Goal: Information Seeking & Learning: Find specific fact

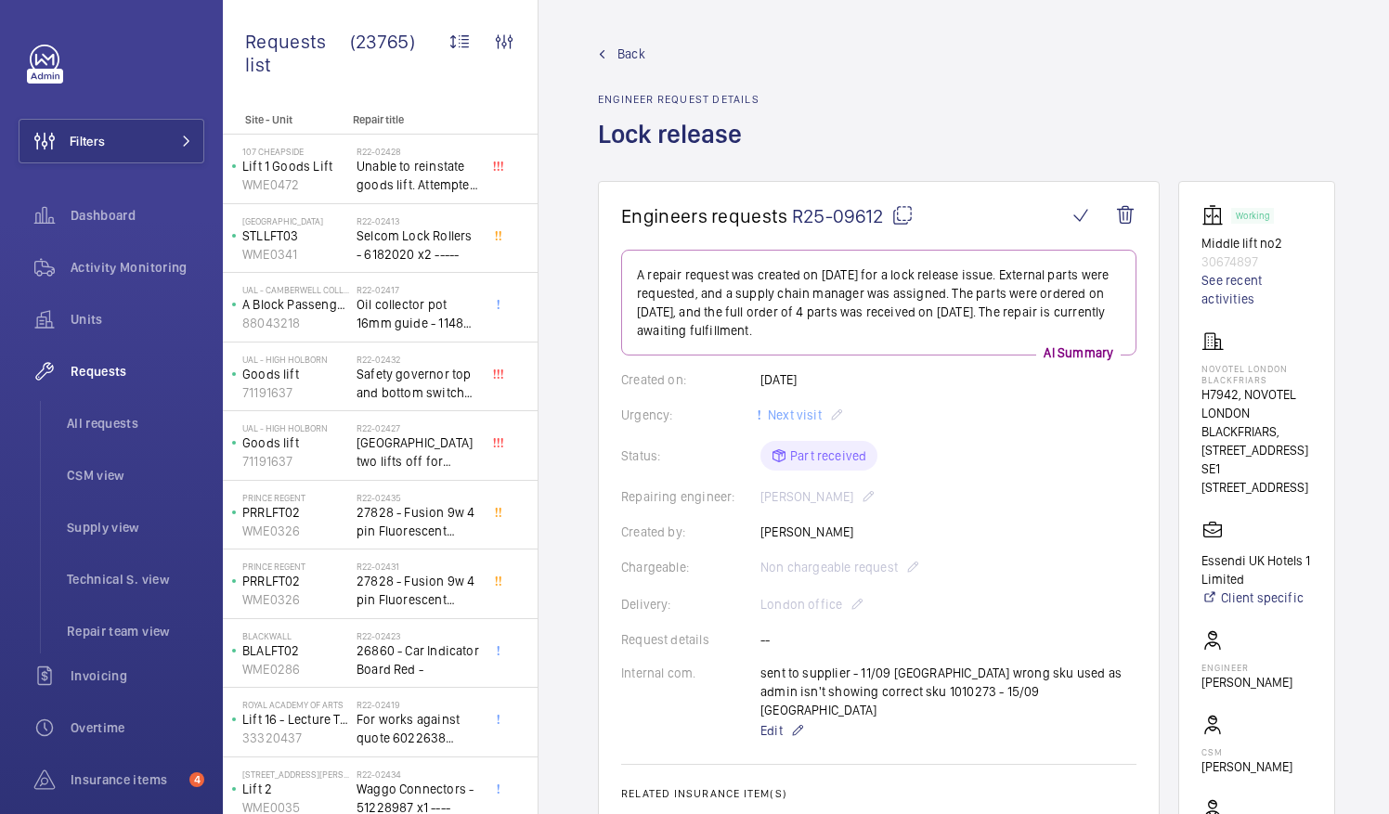
click at [902, 217] on mat-icon at bounding box center [902, 215] width 22 height 22
drag, startPoint x: 1222, startPoint y: 366, endPoint x: 1323, endPoint y: 368, distance: 101.2
click at [1312, 368] on p "NOVOTEL LONDON BLACKFRIARS" at bounding box center [1256, 374] width 110 height 22
drag, startPoint x: 1323, startPoint y: 368, endPoint x: 1287, endPoint y: 368, distance: 36.2
copy p "NOVOTEL LONDON"
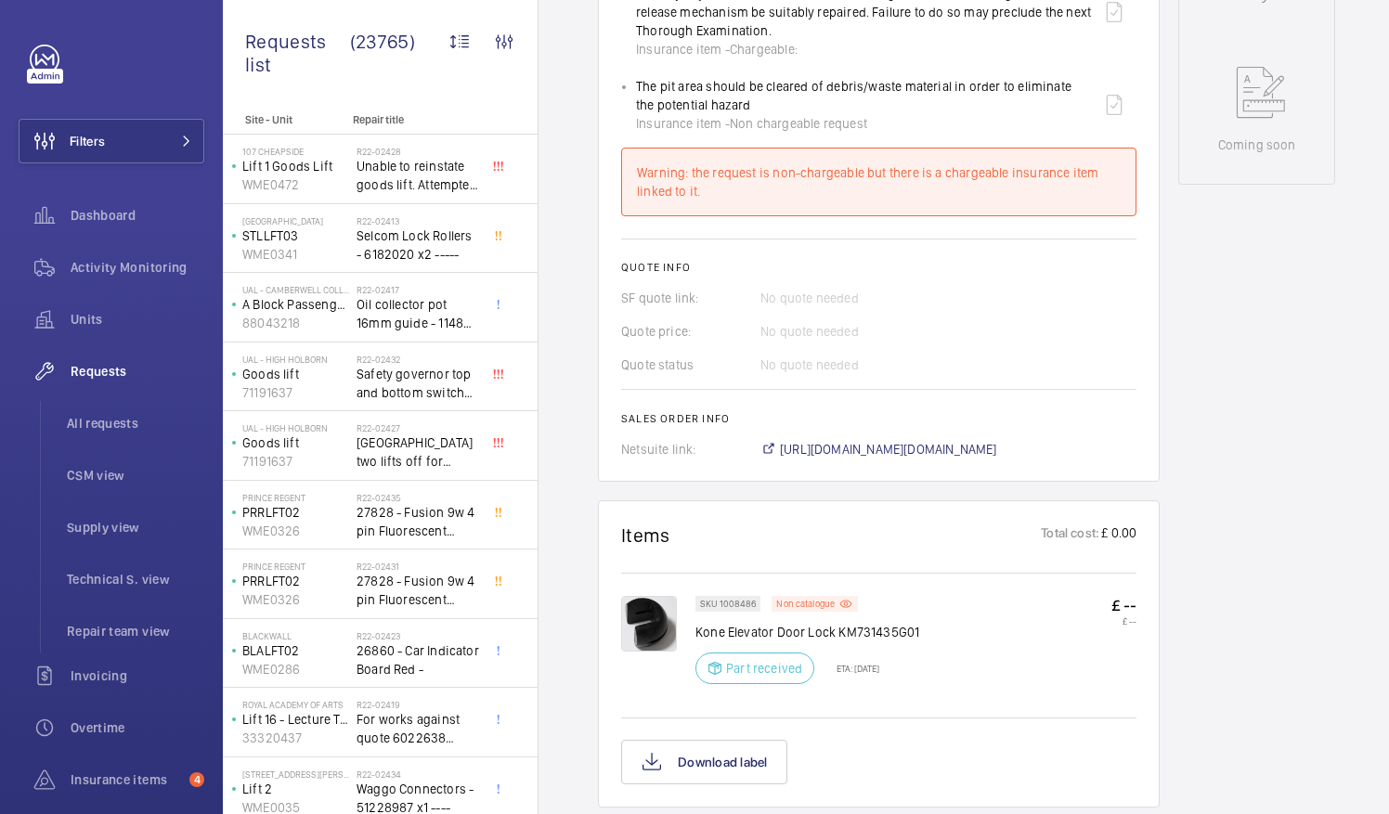
scroll to position [988, 0]
drag, startPoint x: 696, startPoint y: 607, endPoint x: 922, endPoint y: 615, distance: 225.7
click at [922, 615] on div "SKU 1008486 Non catalogue Kone Elevator Door Lock KM731435G01 Part received ETA…" at bounding box center [915, 644] width 441 height 99
drag, startPoint x: 922, startPoint y: 615, endPoint x: 934, endPoint y: 630, distance: 19.9
click at [934, 630] on div "SKU 1008486 Non catalogue Kone Elevator Door Lock KM731435G01 Part received ETA…" at bounding box center [915, 644] width 441 height 99
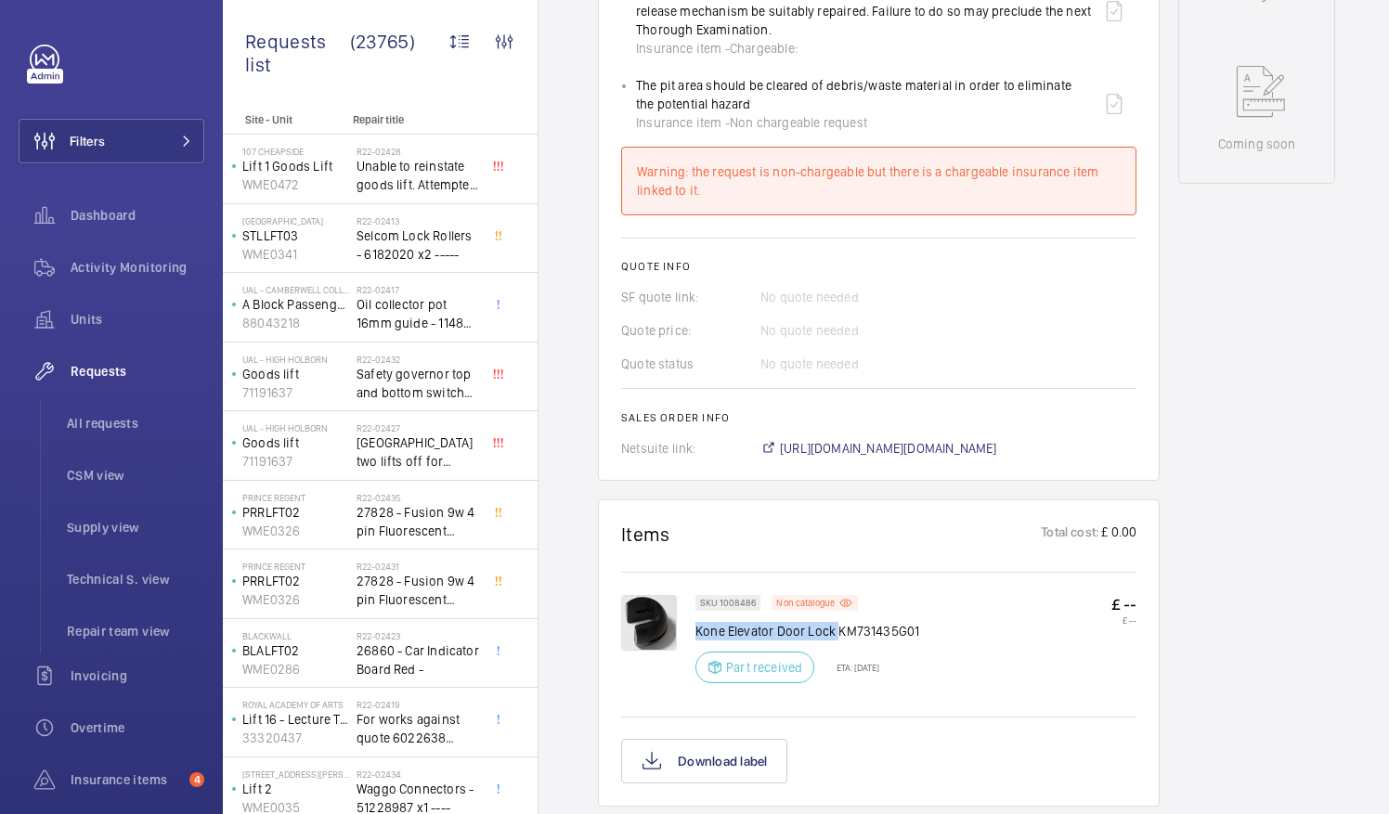
drag, startPoint x: 696, startPoint y: 603, endPoint x: 836, endPoint y: 606, distance: 139.3
click at [836, 622] on p "Kone Elevator Door Lock KM731435G01" at bounding box center [807, 631] width 224 height 19
drag, startPoint x: 836, startPoint y: 606, endPoint x: 813, endPoint y: 609, distance: 22.5
copy p "Kone Elevator Door Lock"
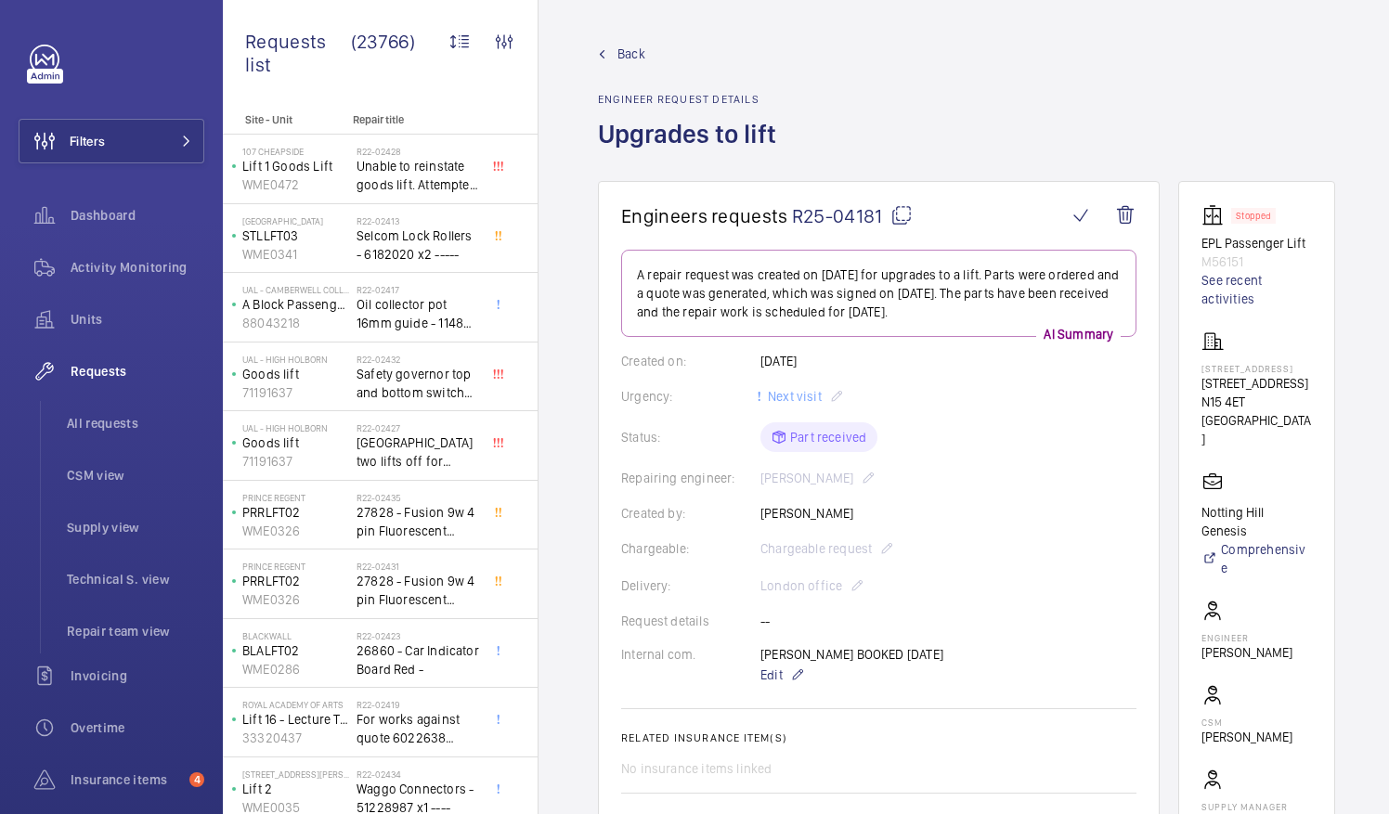
click at [898, 217] on mat-icon at bounding box center [901, 215] width 22 height 22
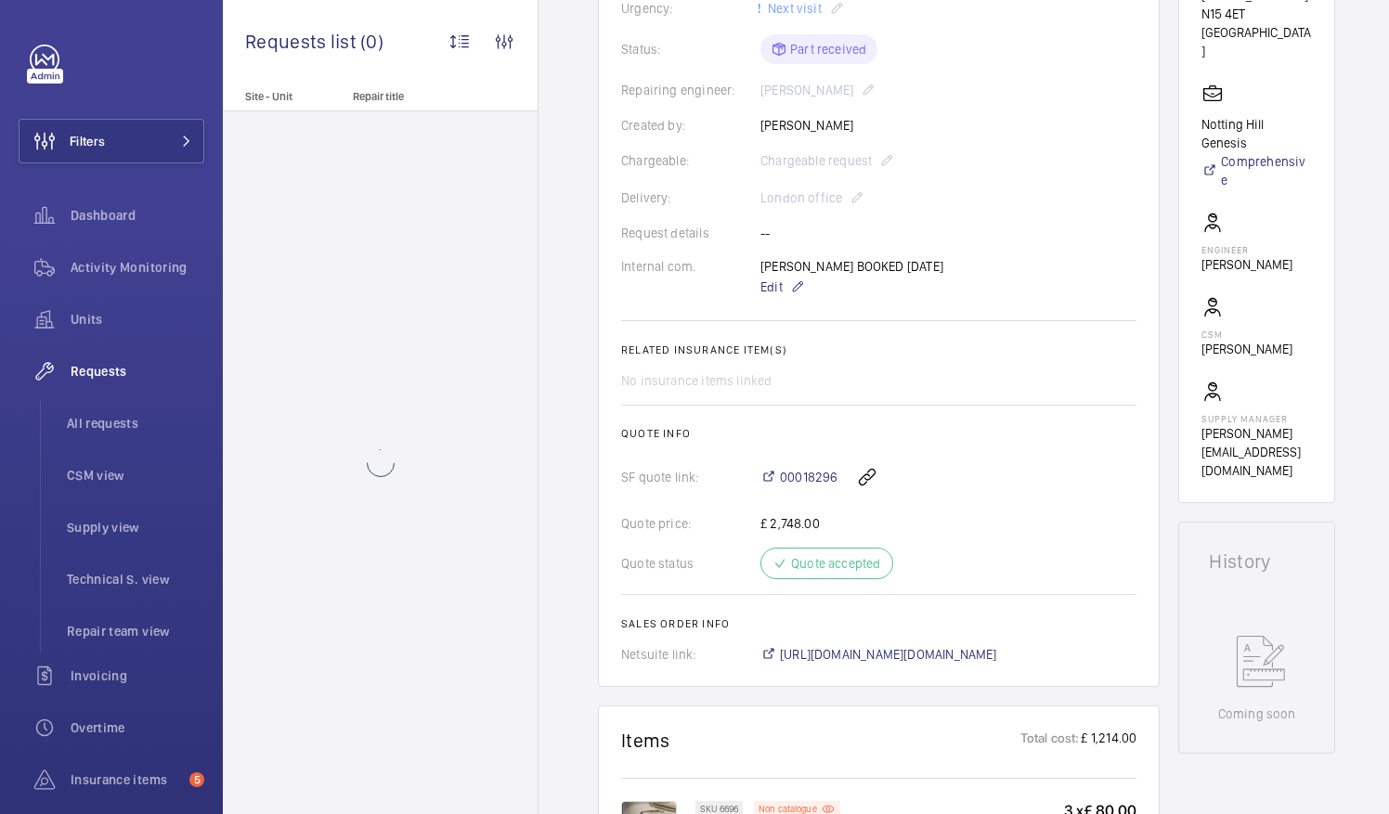
scroll to position [440, 0]
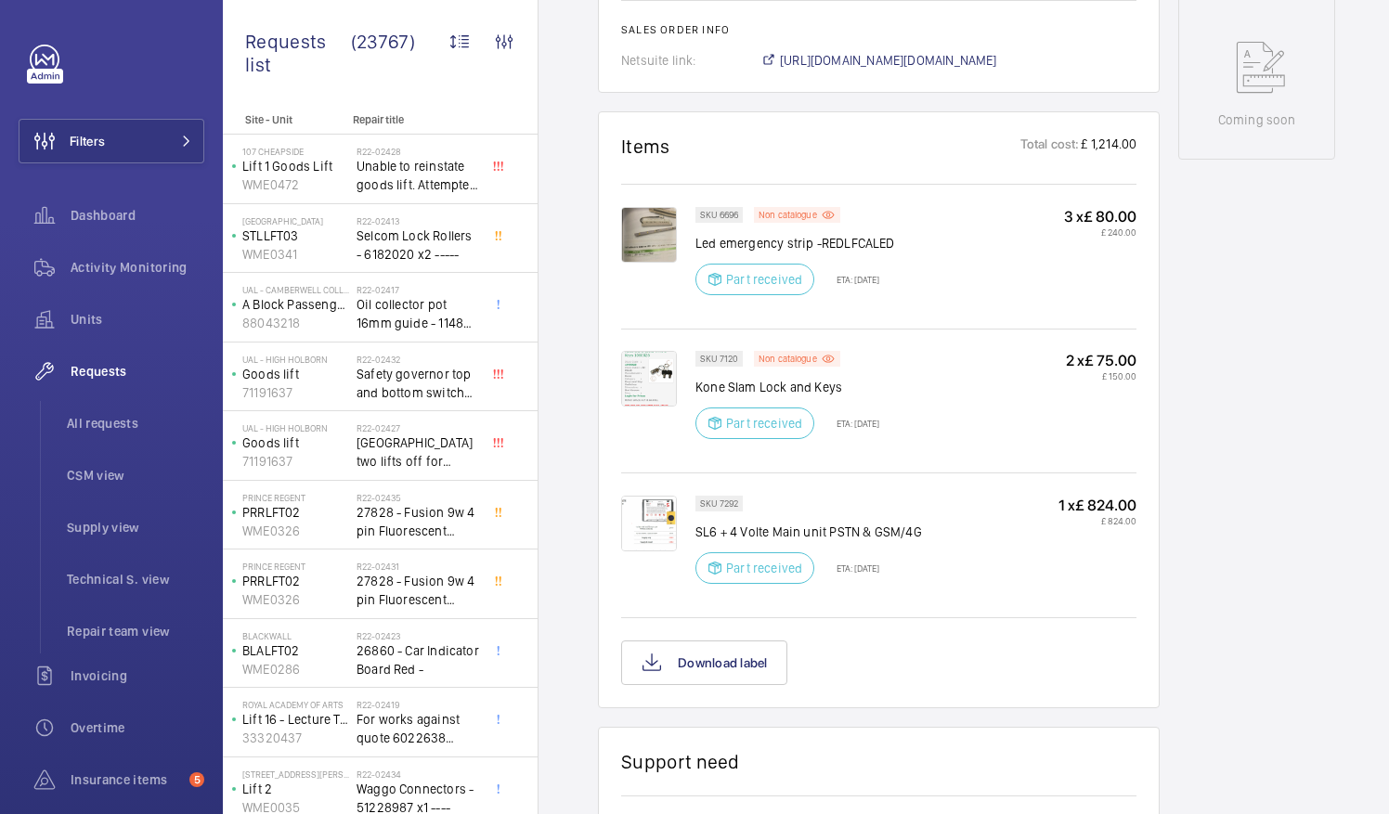
scroll to position [982, 0]
click at [651, 239] on img at bounding box center [649, 235] width 56 height 56
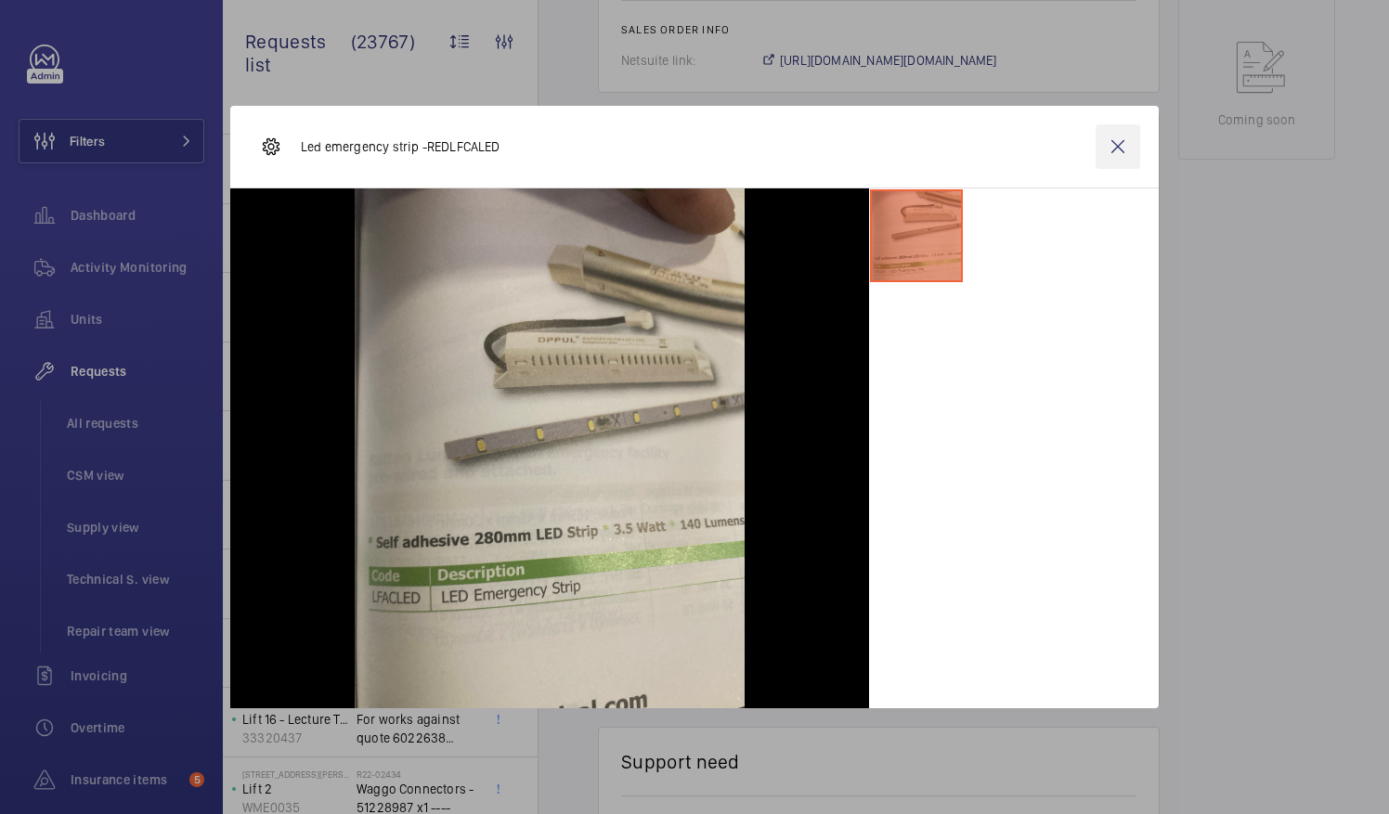
click at [1119, 146] on wm-front-icon-button at bounding box center [1118, 146] width 45 height 45
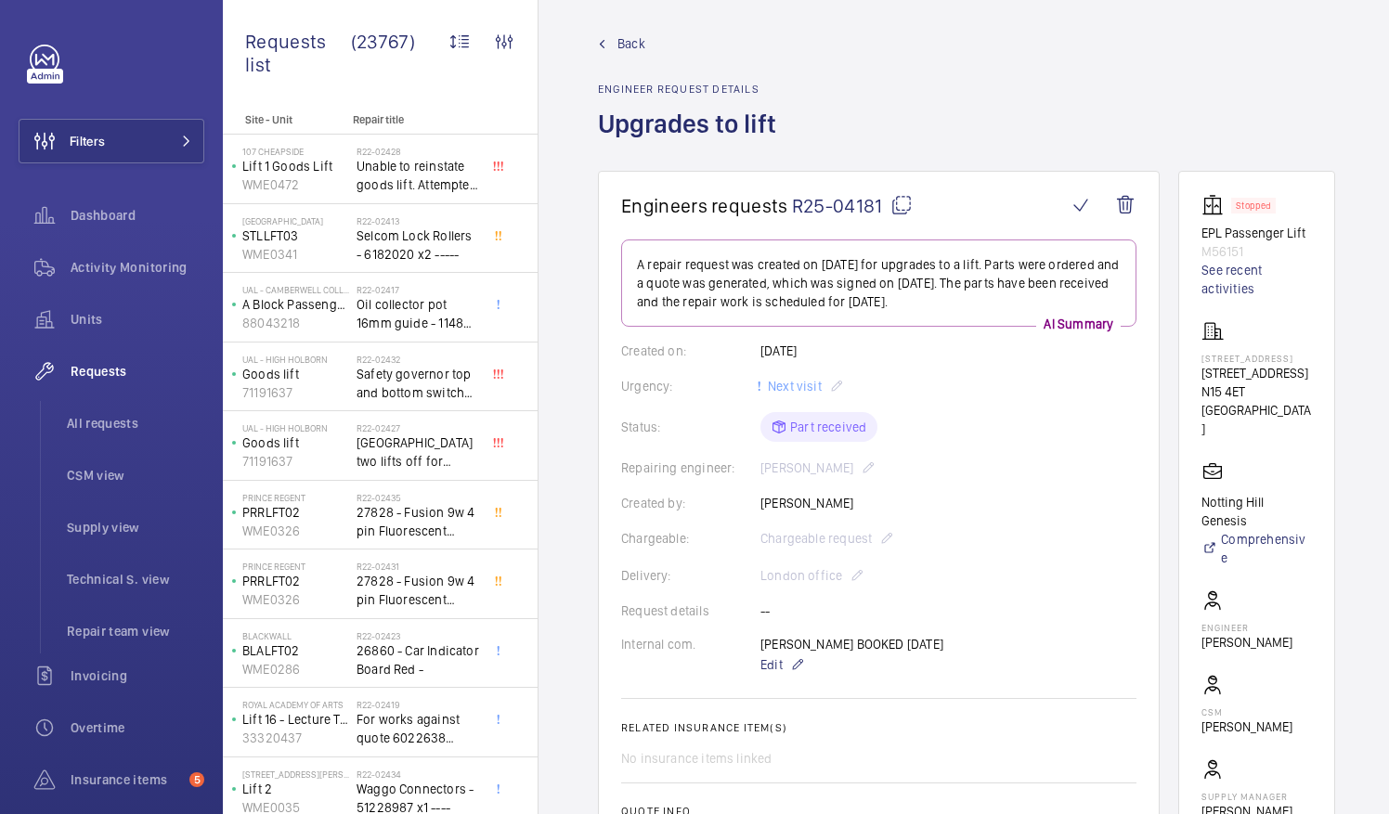
scroll to position [0, 0]
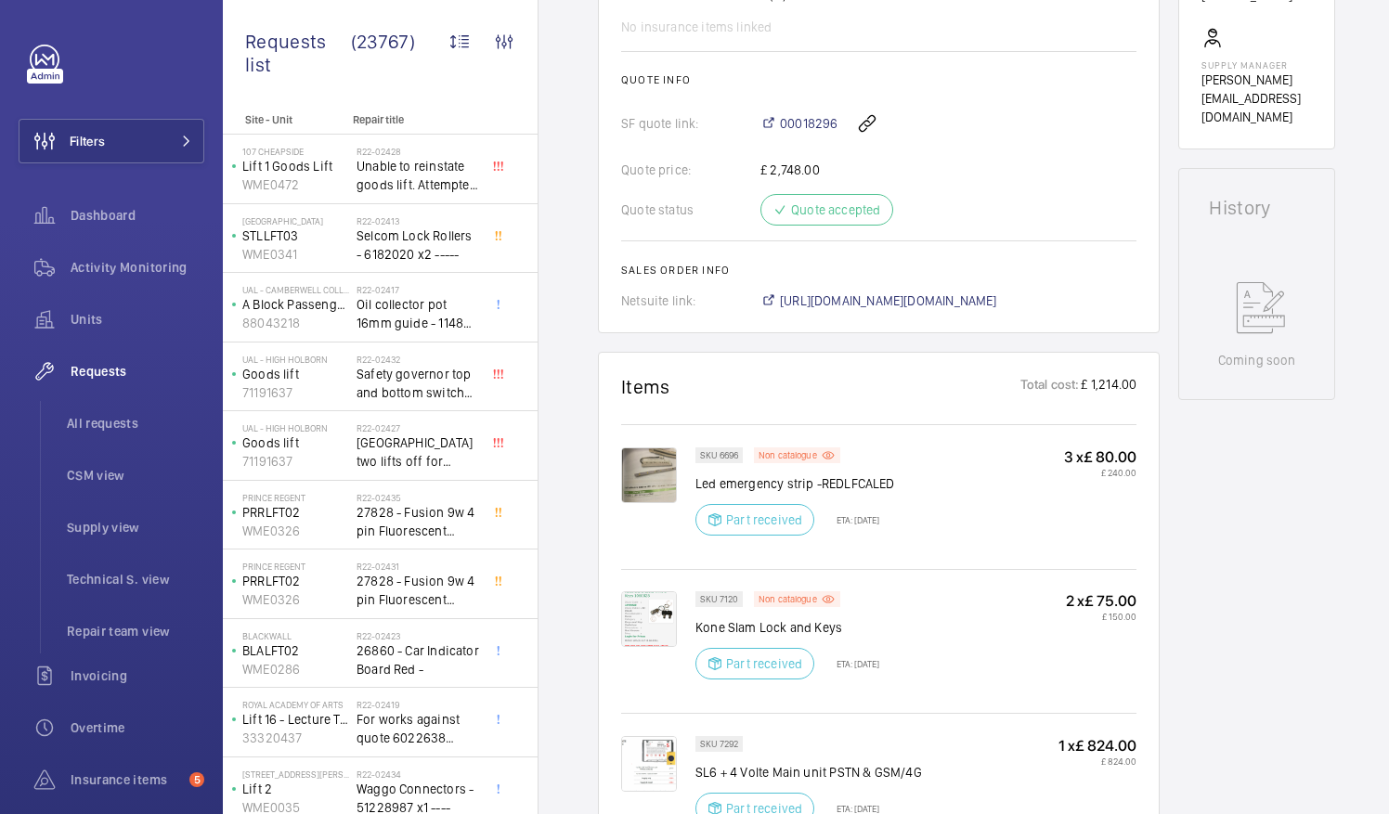
scroll to position [741, 0]
click at [962, 299] on span "https://6461500.app.netsuite.com/app/accounting/transactions/salesord.nl?id=297…" at bounding box center [888, 301] width 217 height 19
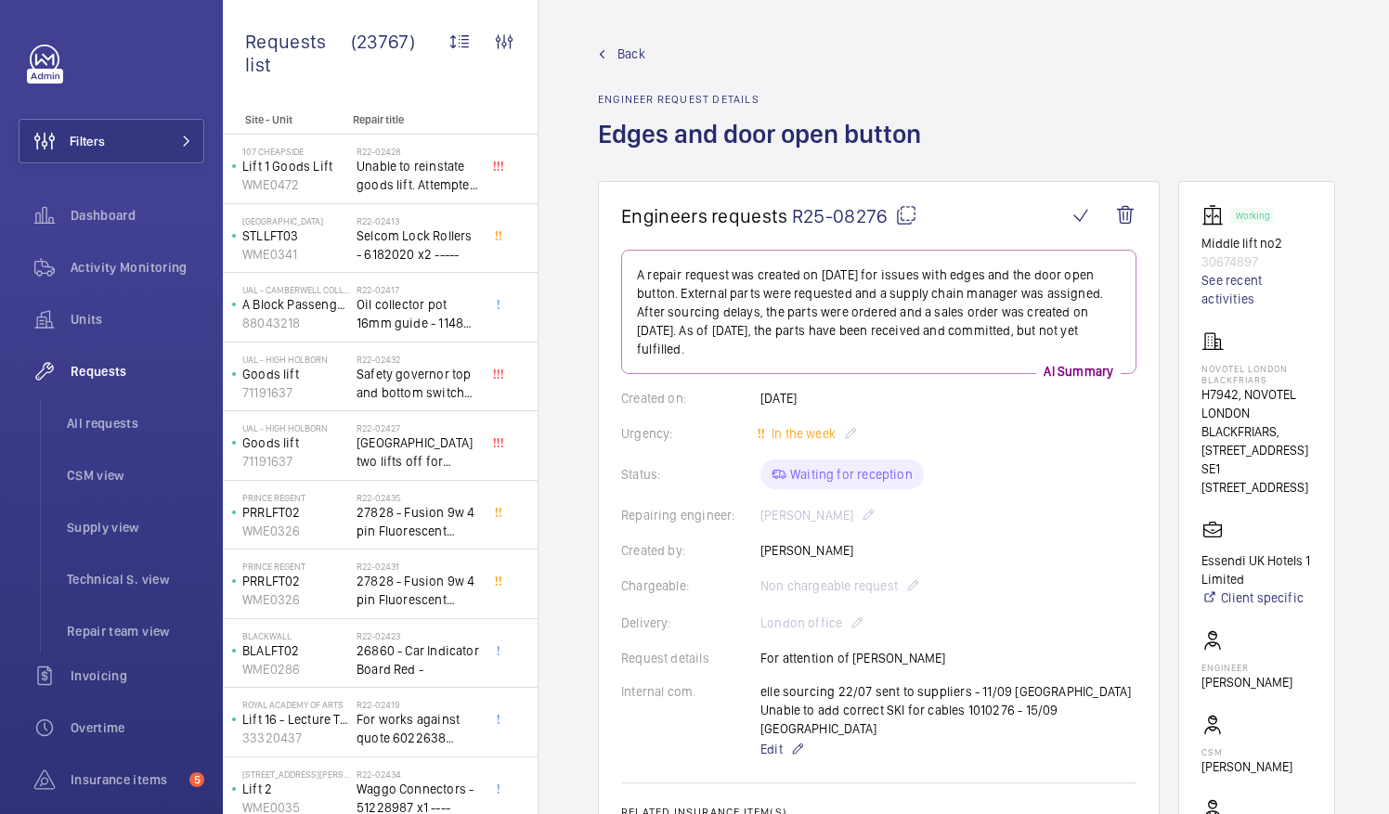
click at [908, 217] on mat-icon at bounding box center [906, 215] width 22 height 22
drag, startPoint x: 1225, startPoint y: 366, endPoint x: 1296, endPoint y: 383, distance: 73.4
click at [1296, 383] on p "NOVOTEL LONDON BLACKFRIARS" at bounding box center [1256, 374] width 110 height 22
drag, startPoint x: 1296, startPoint y: 383, endPoint x: 1270, endPoint y: 371, distance: 28.3
copy p "NOVOTEL LONDON BLACKFRIARS"
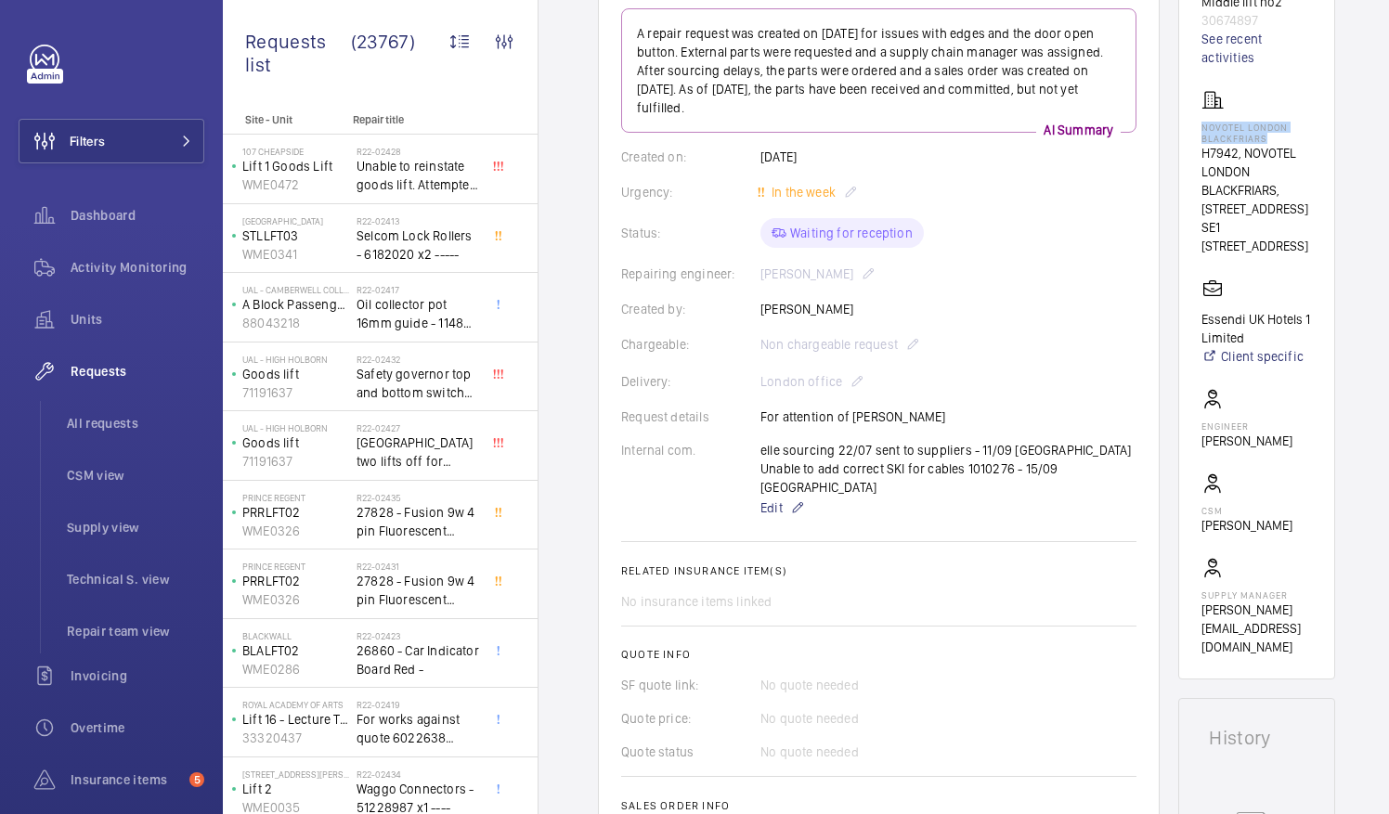
scroll to position [248, 0]
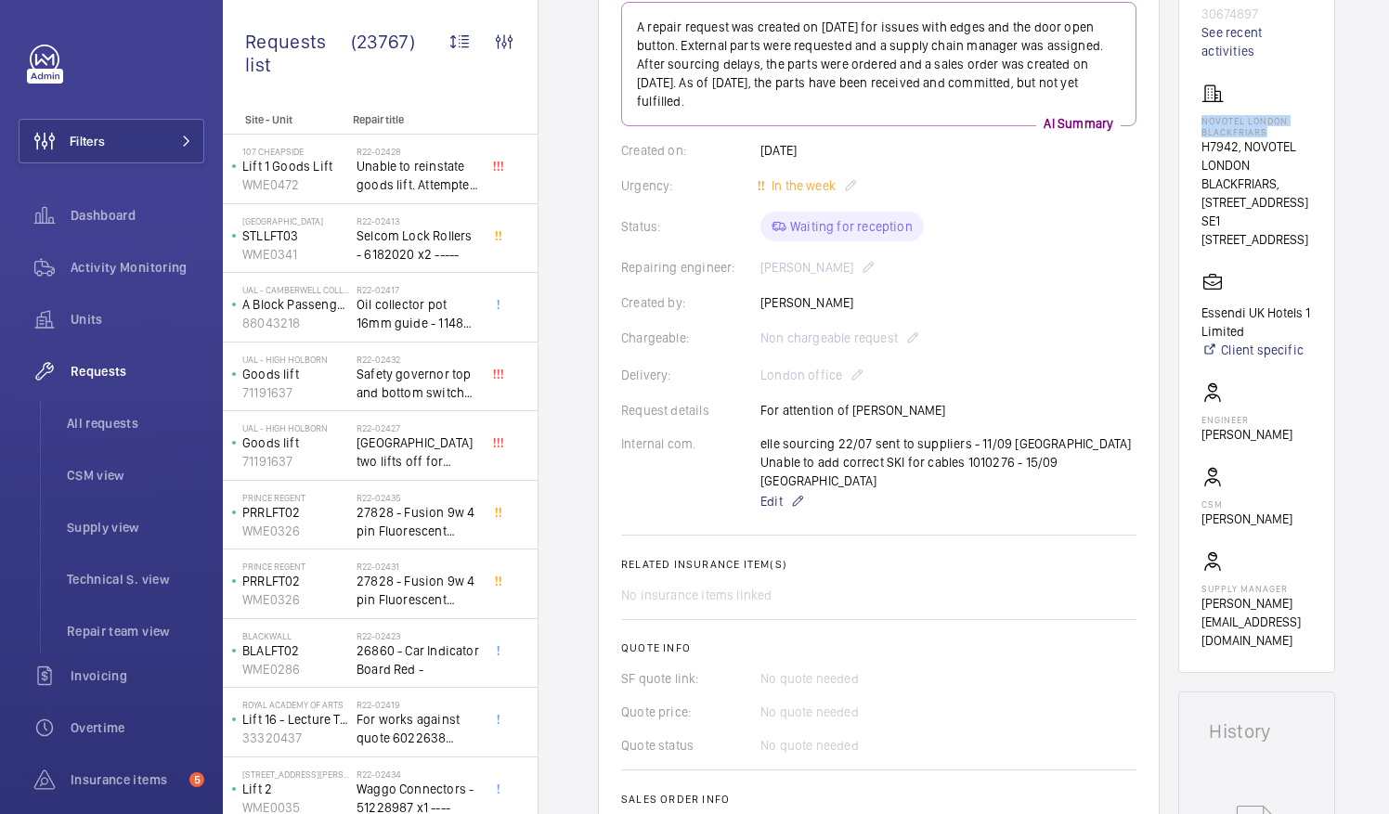
drag, startPoint x: 1222, startPoint y: 448, endPoint x: 1292, endPoint y: 448, distance: 70.6
click at [1292, 444] on p "[PERSON_NAME]" at bounding box center [1246, 434] width 91 height 19
drag, startPoint x: 1292, startPoint y: 448, endPoint x: 1283, endPoint y: 453, distance: 10.4
copy p "[PERSON_NAME]"
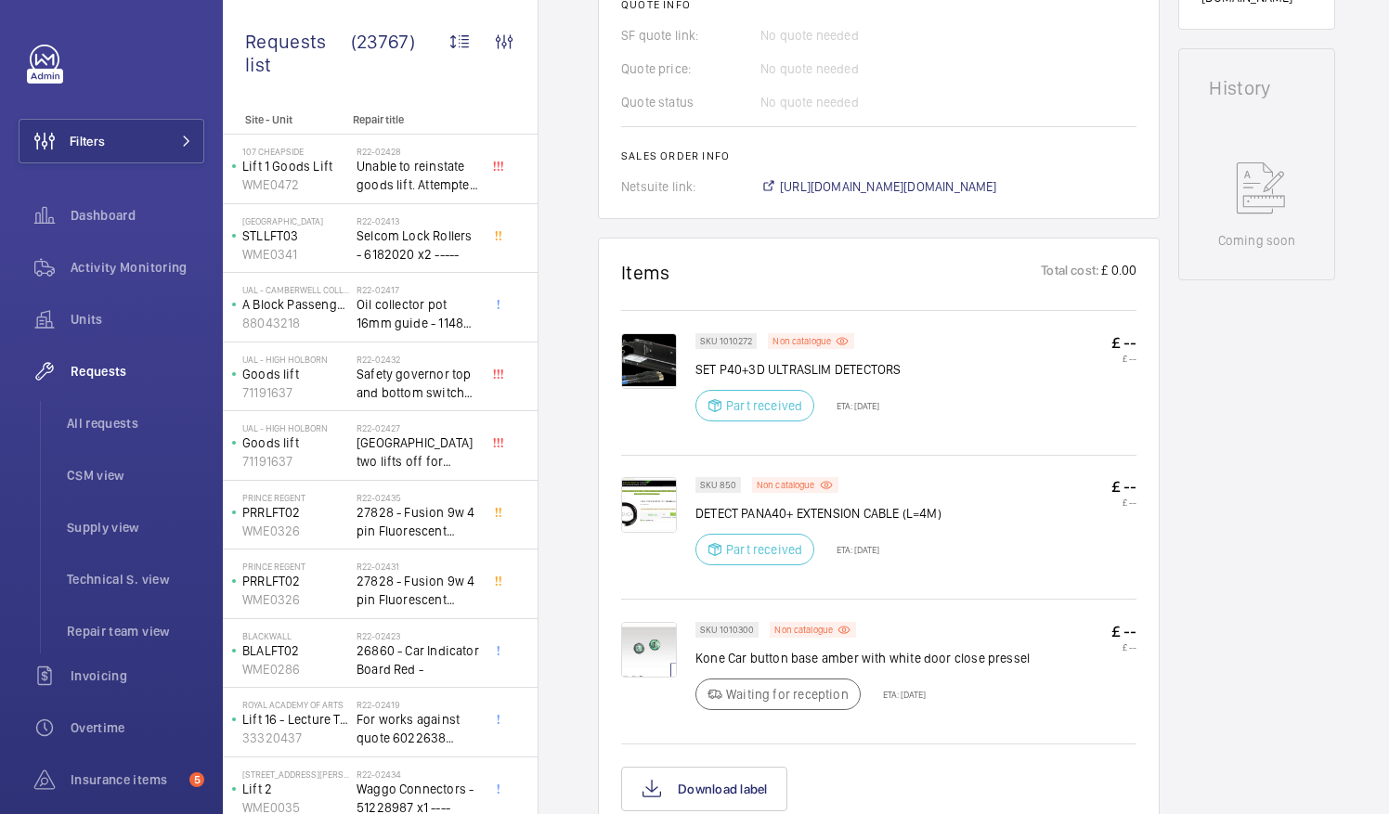
scroll to position [892, 0]
drag, startPoint x: 696, startPoint y: 329, endPoint x: 891, endPoint y: 314, distance: 195.5
click at [891, 332] on div "SKU 1010272 Non catalogue SET P40+3D ULTRASLIM DETECTORS Part received ETA: [DA…" at bounding box center [797, 381] width 205 height 99
drag, startPoint x: 891, startPoint y: 314, endPoint x: 912, endPoint y: 331, distance: 27.0
click at [912, 332] on div "SKU 1010272 Non catalogue SET P40+3D ULTRASLIM DETECTORS Part received ETA: [DA…" at bounding box center [915, 381] width 441 height 99
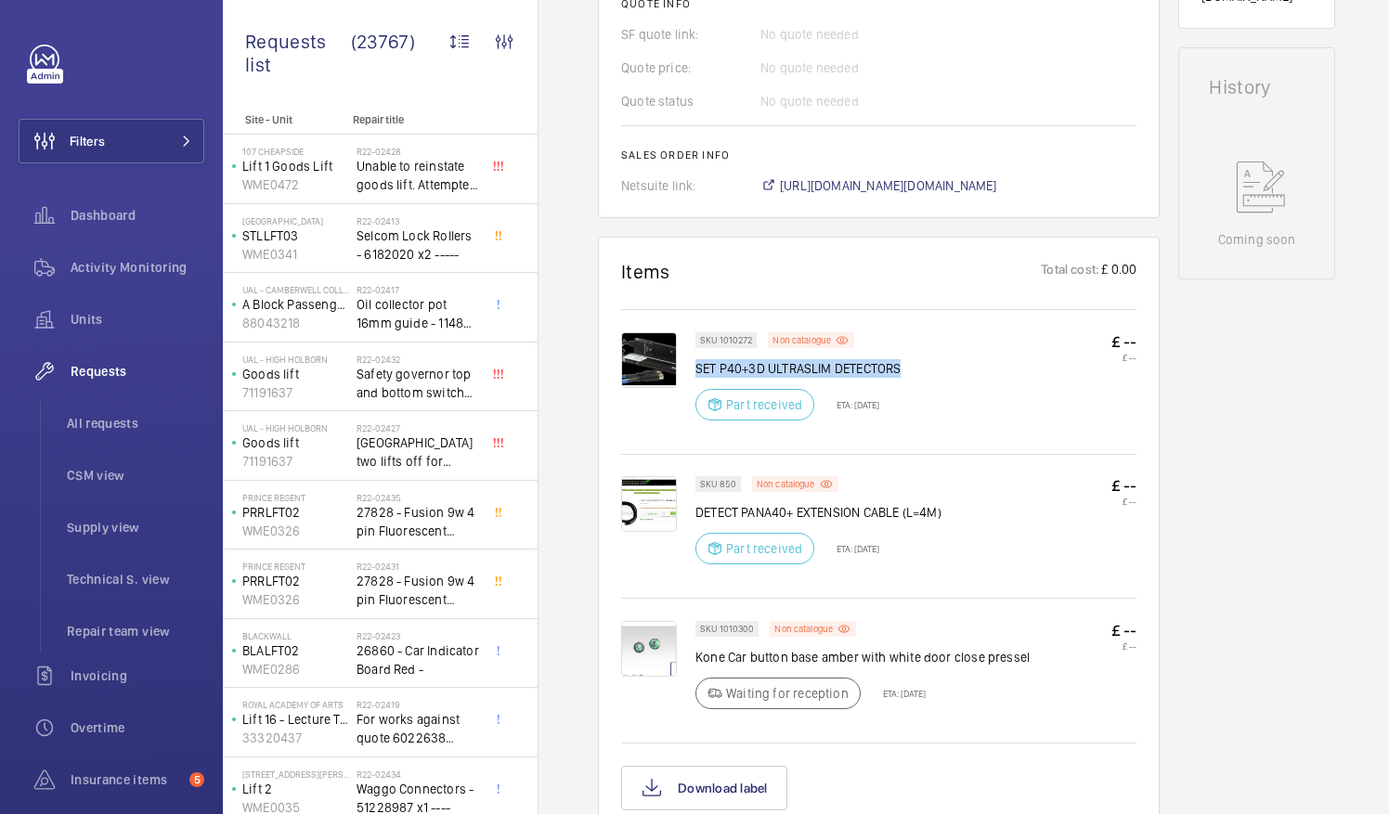
drag, startPoint x: 698, startPoint y: 329, endPoint x: 897, endPoint y: 332, distance: 198.7
click at [897, 359] on p "SET P40+3D ULTRASLIM DETECTORS" at bounding box center [797, 368] width 205 height 19
copy p "SET P40+3D ULTRASLIM DETECTORS"
drag, startPoint x: 700, startPoint y: 469, endPoint x: 717, endPoint y: 468, distance: 16.7
click at [717, 503] on p "DETECT PANA40+ EXTENSION CABLE (L=4M)" at bounding box center [818, 512] width 246 height 19
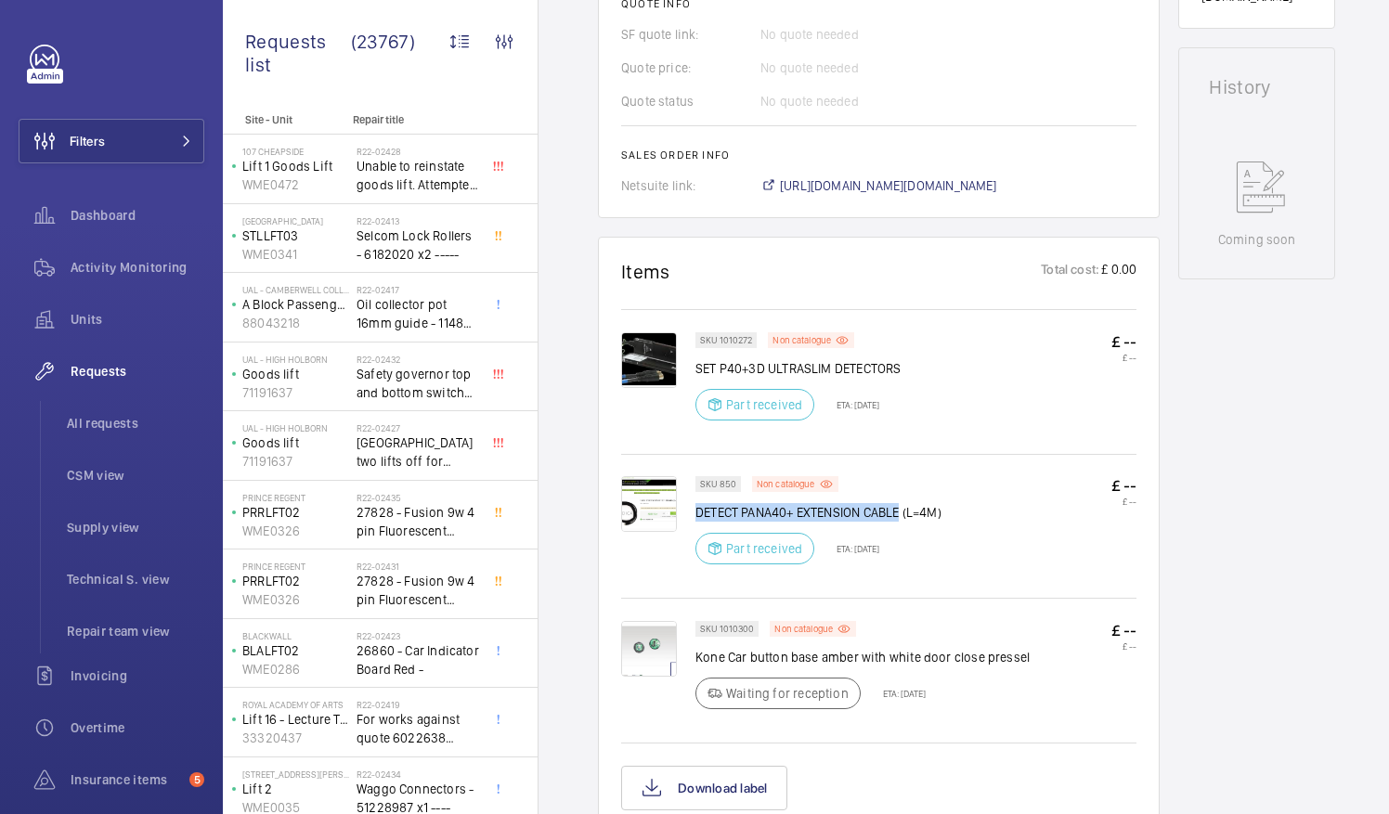
drag, startPoint x: 717, startPoint y: 468, endPoint x: 902, endPoint y: 472, distance: 185.7
click at [902, 503] on p "DETECT PANA40+ EXTENSION CABLE (L=4M)" at bounding box center [818, 512] width 246 height 19
drag, startPoint x: 902, startPoint y: 472, endPoint x: 884, endPoint y: 476, distance: 19.1
click at [884, 503] on p "DETECT PANA40+ EXTENSION CABLE (L=4M)" at bounding box center [818, 512] width 246 height 19
copy p "DETECT PANA40+ EXTENSION CABLE"
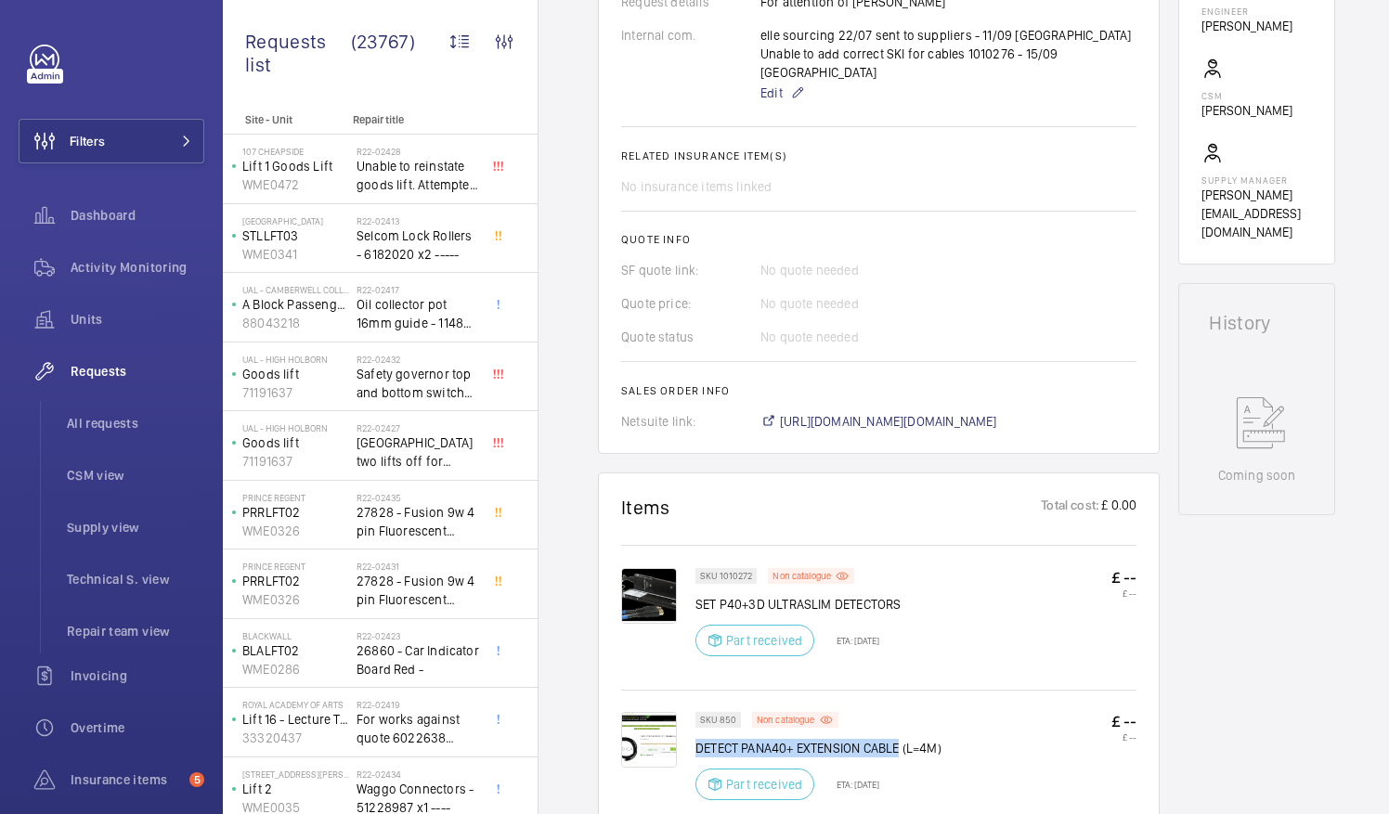
scroll to position [661, 0]
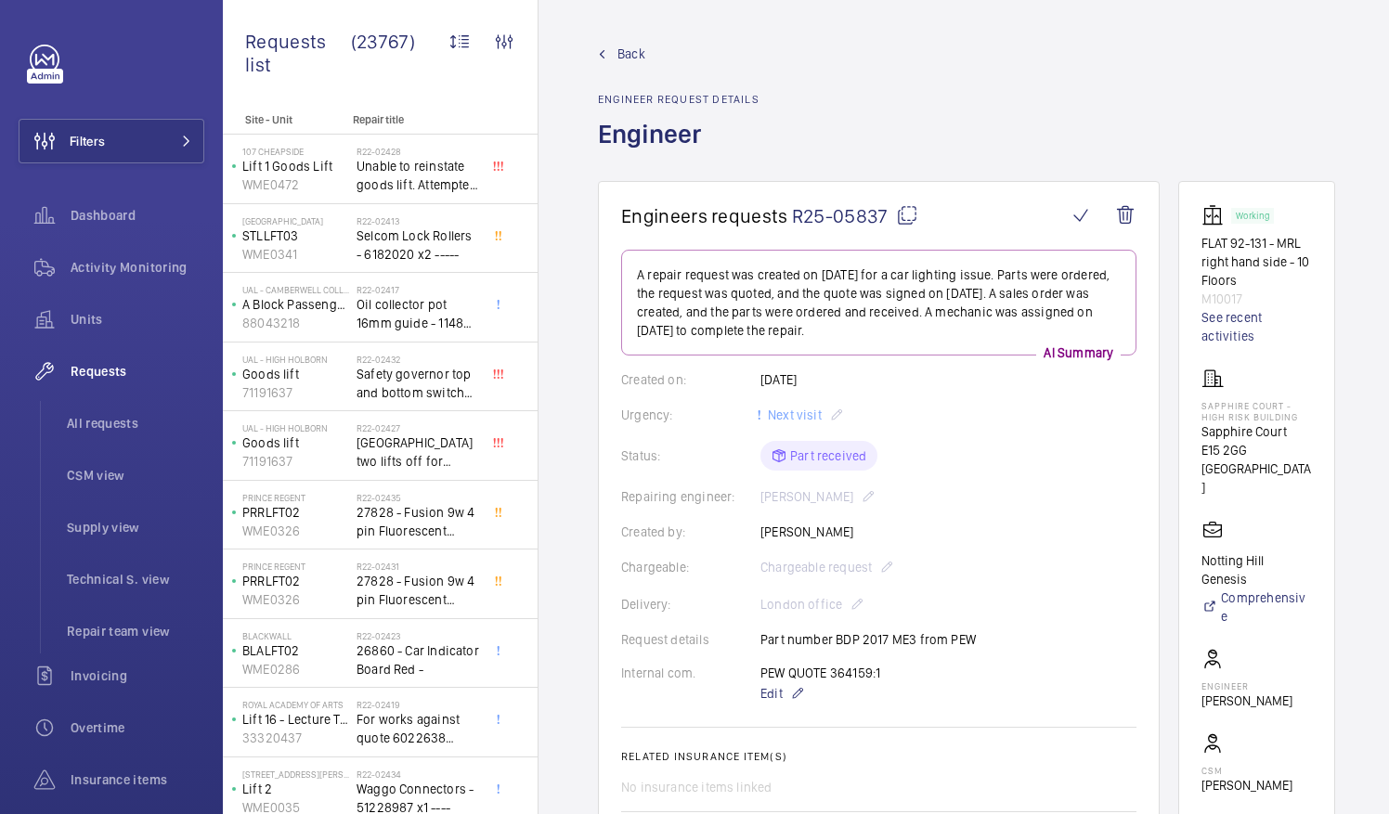
click at [904, 217] on mat-icon at bounding box center [907, 215] width 22 height 22
drag, startPoint x: 1224, startPoint y: 431, endPoint x: 1308, endPoint y: 435, distance: 84.6
click at [1308, 435] on p "Sapphire Court" at bounding box center [1256, 431] width 110 height 19
drag, startPoint x: 1308, startPoint y: 435, endPoint x: 1292, endPoint y: 435, distance: 15.8
copy p "Sapphire Court"
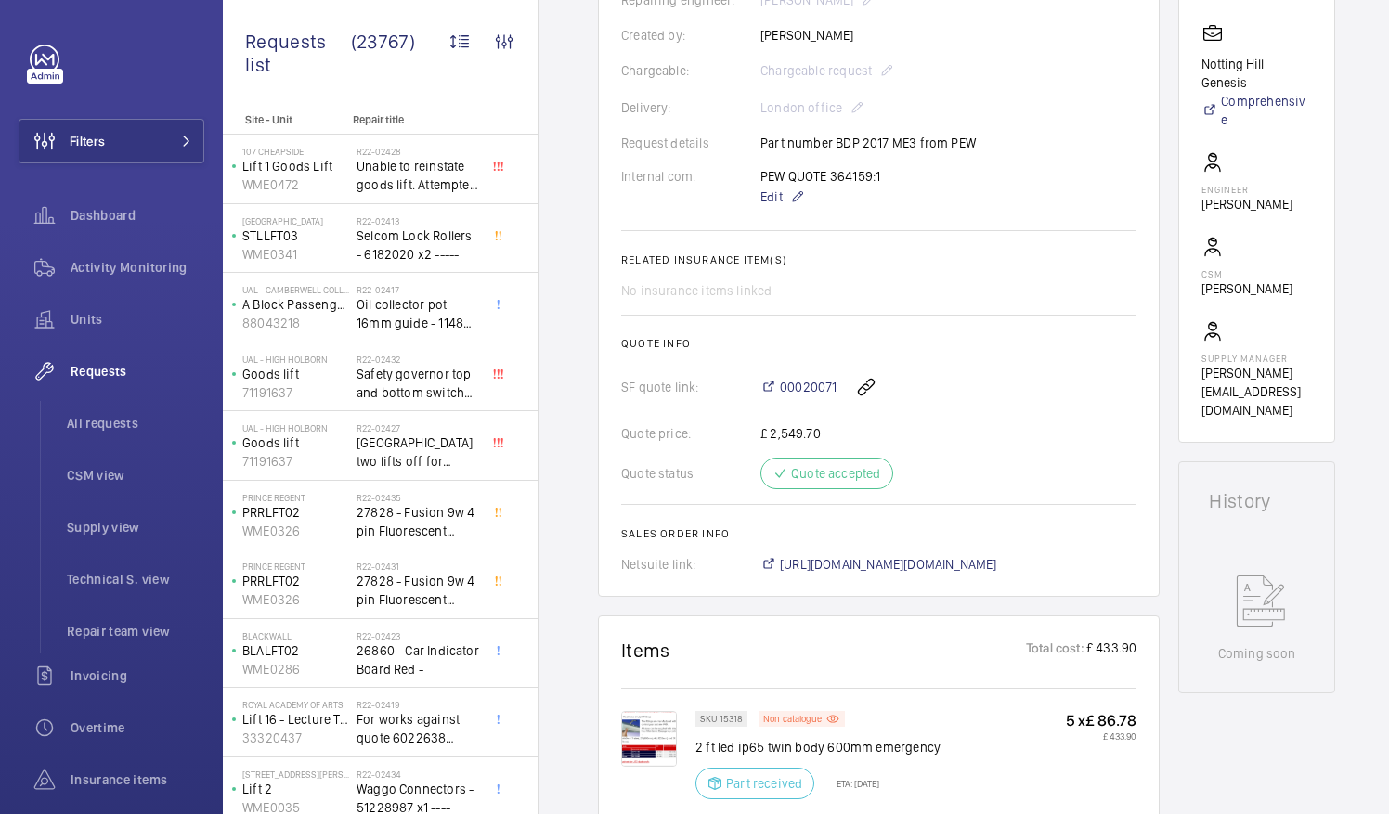
scroll to position [763, 0]
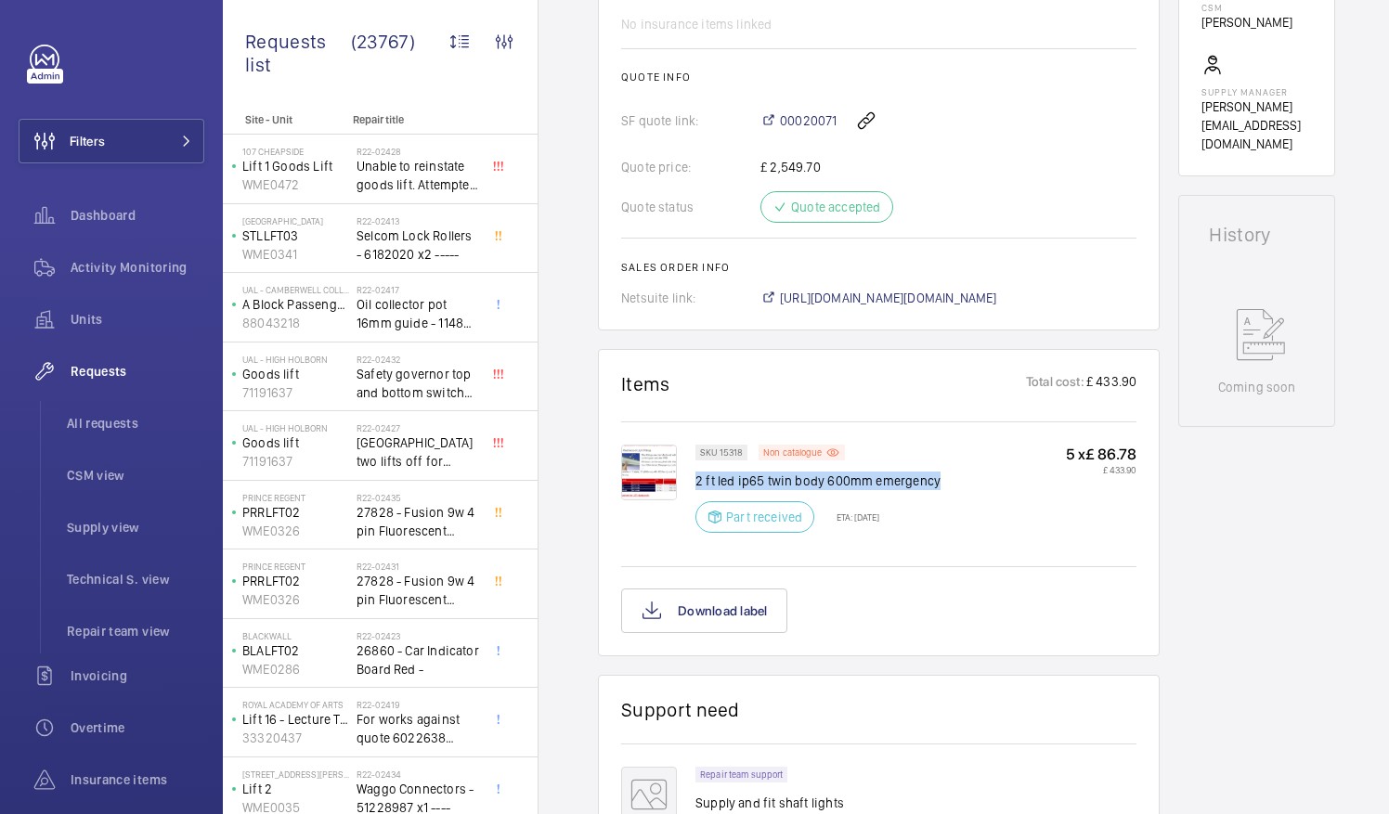
drag, startPoint x: 696, startPoint y: 476, endPoint x: 964, endPoint y: 405, distance: 276.8
click at [964, 405] on wm-front-card "Items Total cost: £ 433.90 SKU 15318 Non catalogue 2 ft led ip65 twin body 600m…" at bounding box center [879, 502] width 562 height 307
drag, startPoint x: 964, startPoint y: 405, endPoint x: 954, endPoint y: 493, distance: 88.7
click at [954, 493] on div "SKU 15318 Non catalogue 2 ft led ip65 twin body 600mm emergency Part received E…" at bounding box center [915, 494] width 441 height 99
drag, startPoint x: 696, startPoint y: 474, endPoint x: 932, endPoint y: 479, distance: 235.9
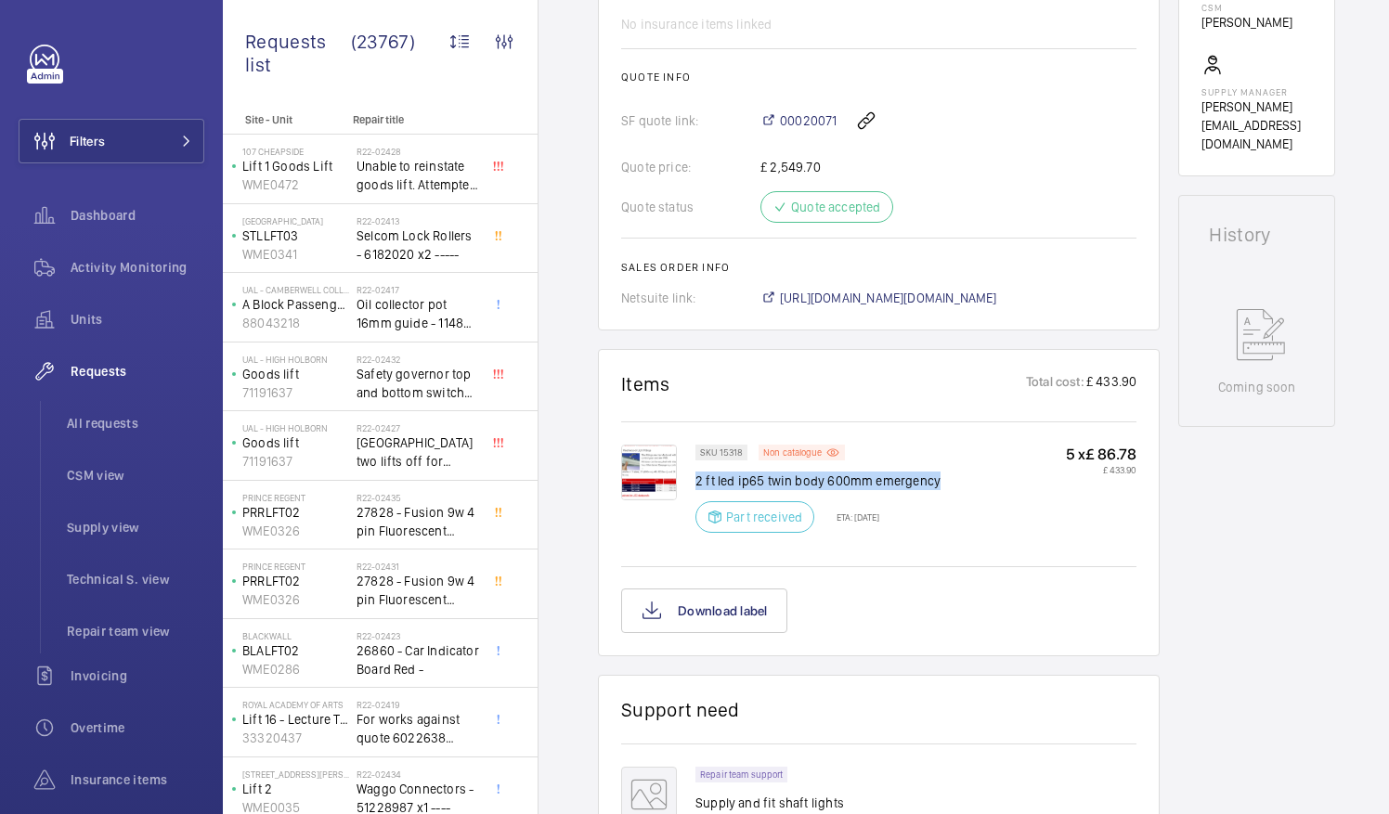
click at [932, 479] on p "2 ft led ip65 twin body 600mm emergency" at bounding box center [817, 481] width 245 height 19
drag, startPoint x: 932, startPoint y: 479, endPoint x: 904, endPoint y: 481, distance: 27.9
copy p "2 ft led ip65 twin body 600mm emergency"
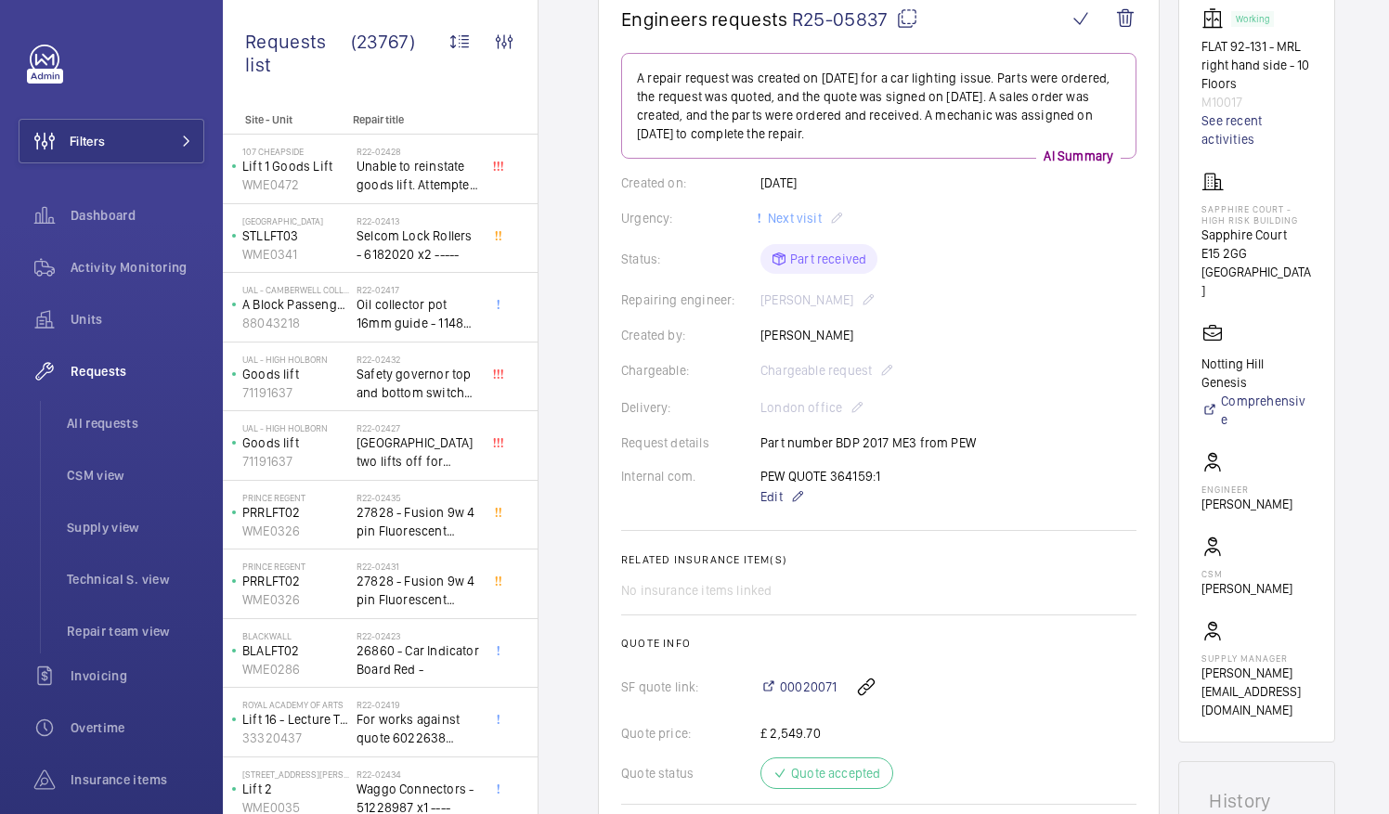
scroll to position [0, 0]
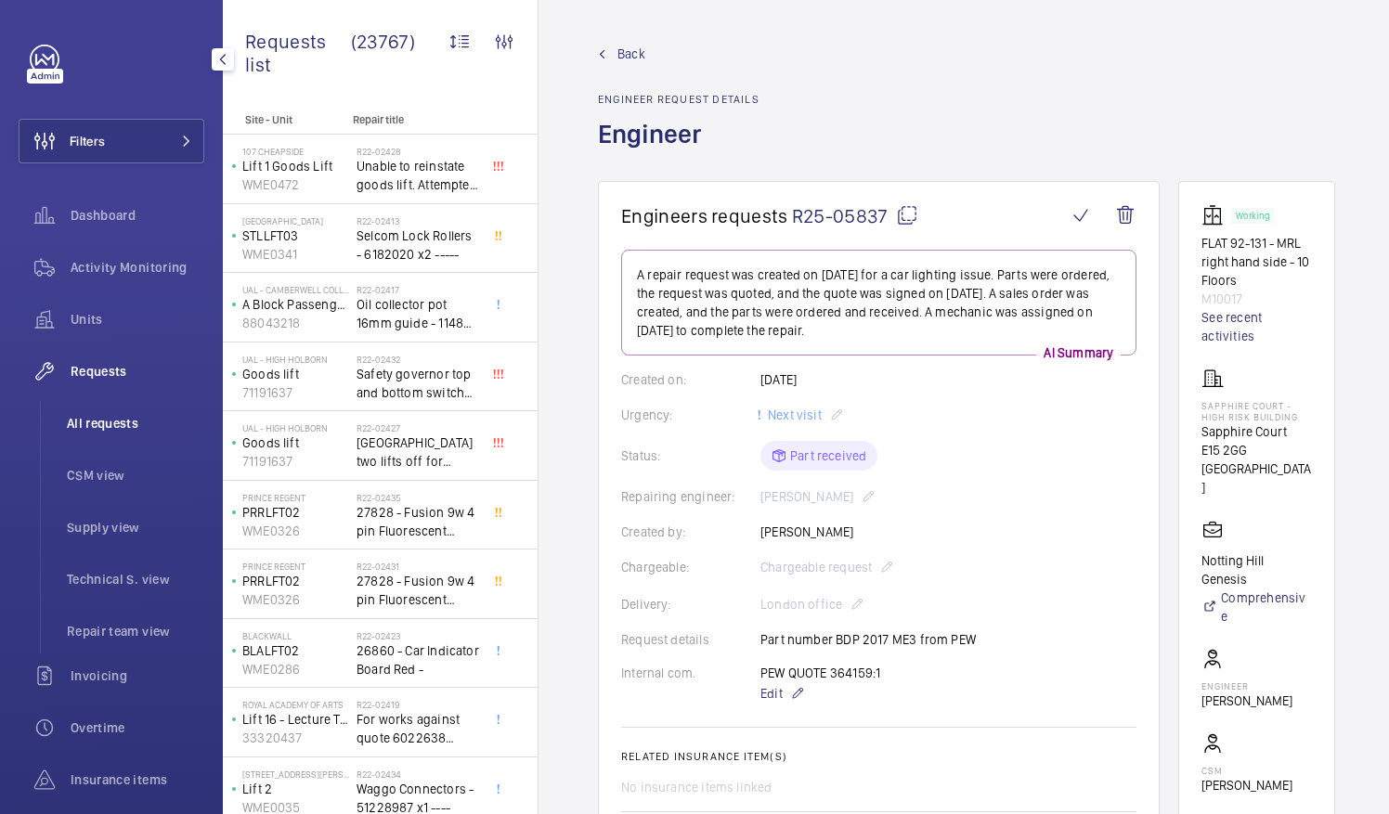
click at [100, 416] on span "All requests" at bounding box center [135, 423] width 137 height 19
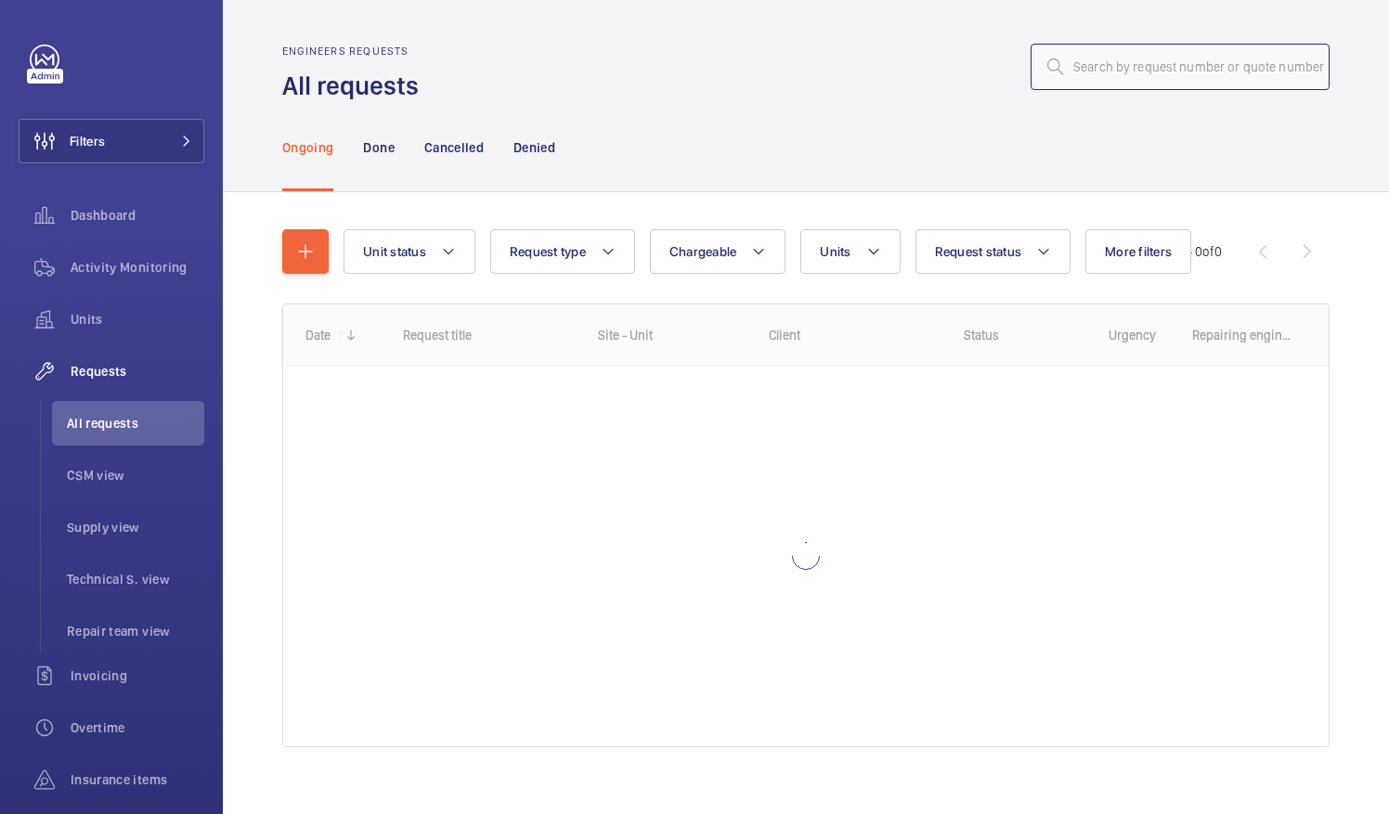
click at [1075, 78] on input "text" at bounding box center [1180, 67] width 299 height 46
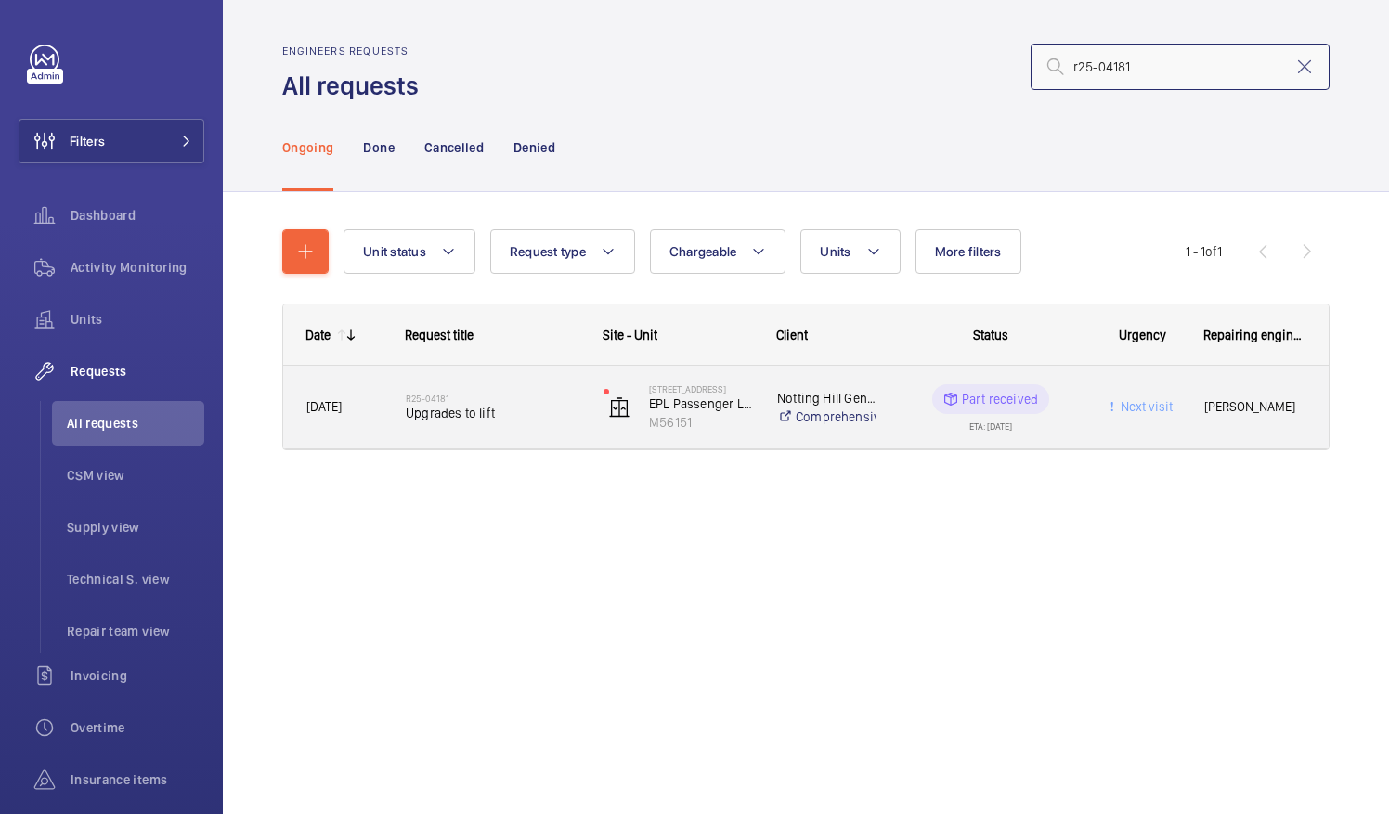
type input "r25-04181"
click at [480, 410] on span "Upgrades to lift" at bounding box center [493, 413] width 174 height 19
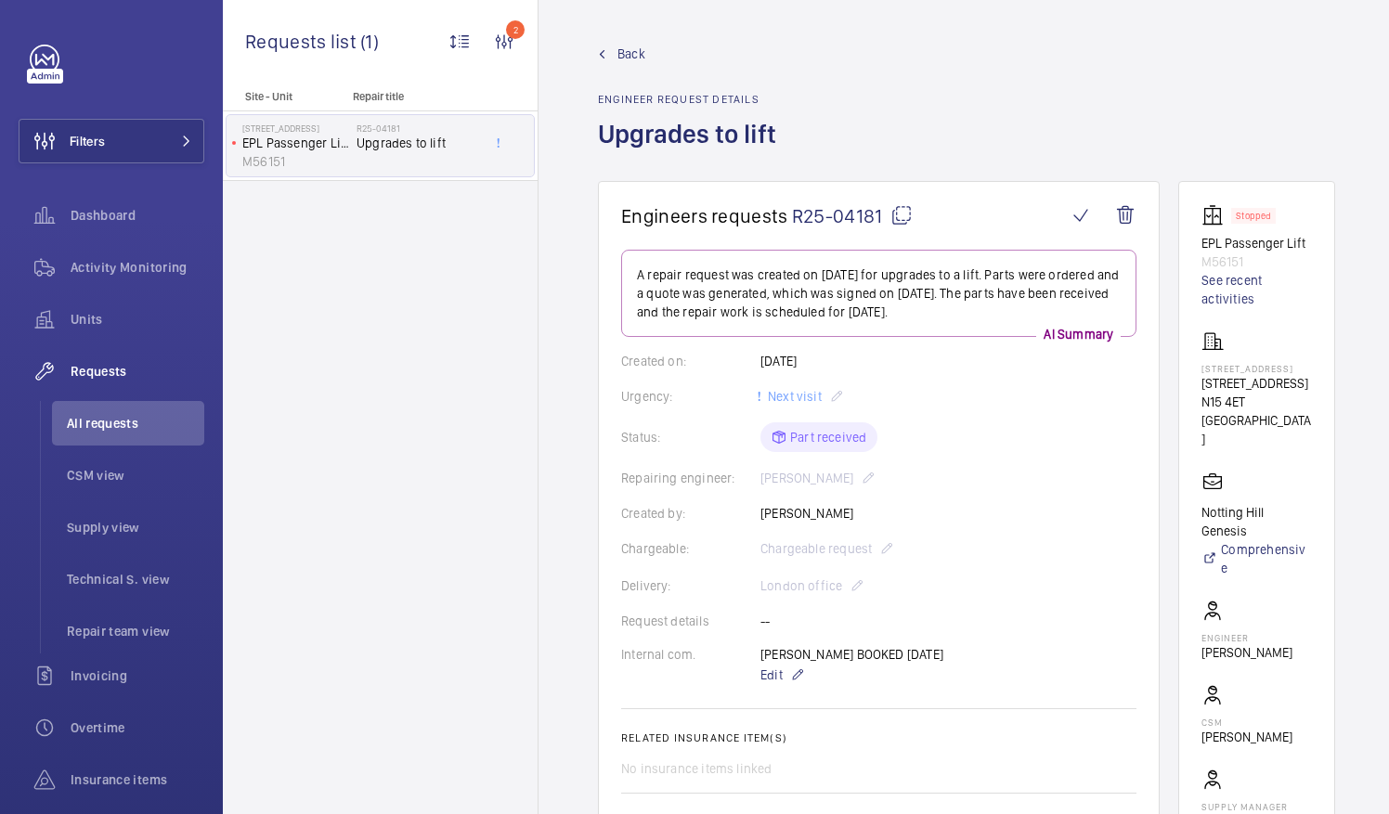
click at [900, 211] on mat-icon at bounding box center [901, 215] width 22 height 22
drag, startPoint x: 1223, startPoint y: 393, endPoint x: 1265, endPoint y: 411, distance: 45.7
click at [1265, 393] on p "[STREET_ADDRESS]" at bounding box center [1256, 383] width 110 height 19
drag, startPoint x: 1265, startPoint y: 411, endPoint x: 1244, endPoint y: 410, distance: 20.4
copy p "[STREET_ADDRESS]"
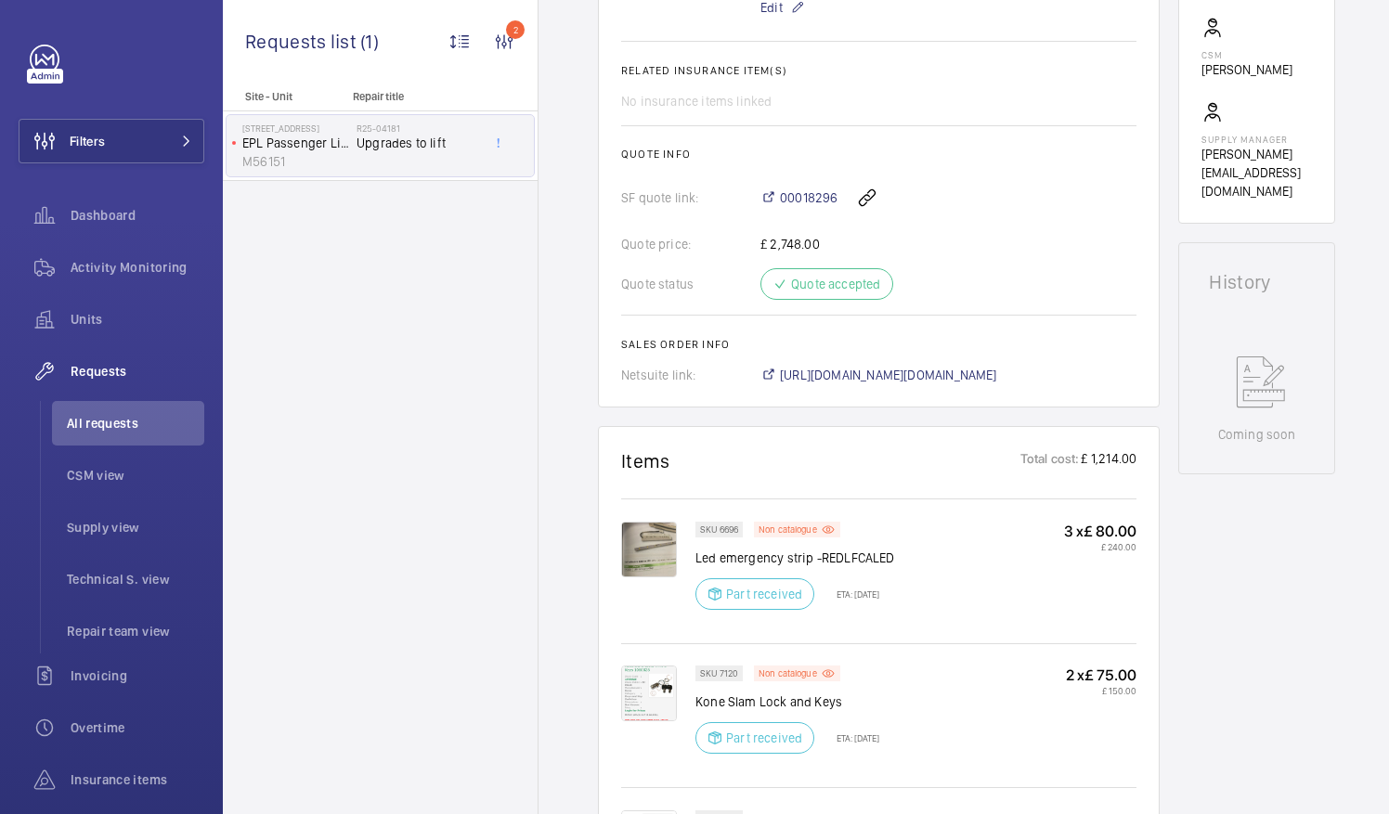
scroll to position [668, 0]
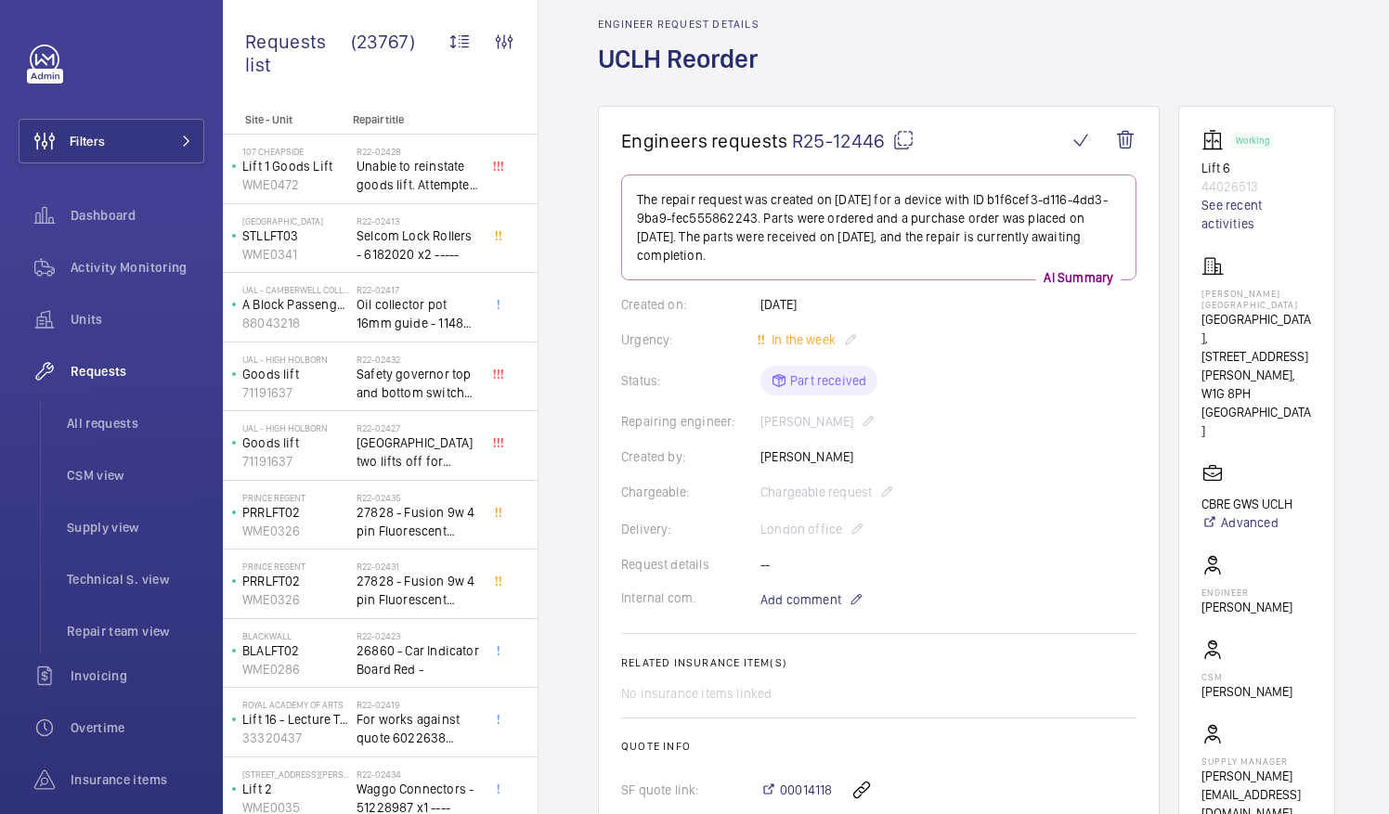
scroll to position [76, 0]
click at [899, 136] on mat-icon at bounding box center [903, 139] width 22 height 22
drag, startPoint x: 1223, startPoint y: 288, endPoint x: 1302, endPoint y: 306, distance: 81.1
click at [1302, 306] on p "Westmoreland Street" at bounding box center [1256, 298] width 110 height 22
drag, startPoint x: 1302, startPoint y: 306, endPoint x: 1230, endPoint y: 300, distance: 71.8
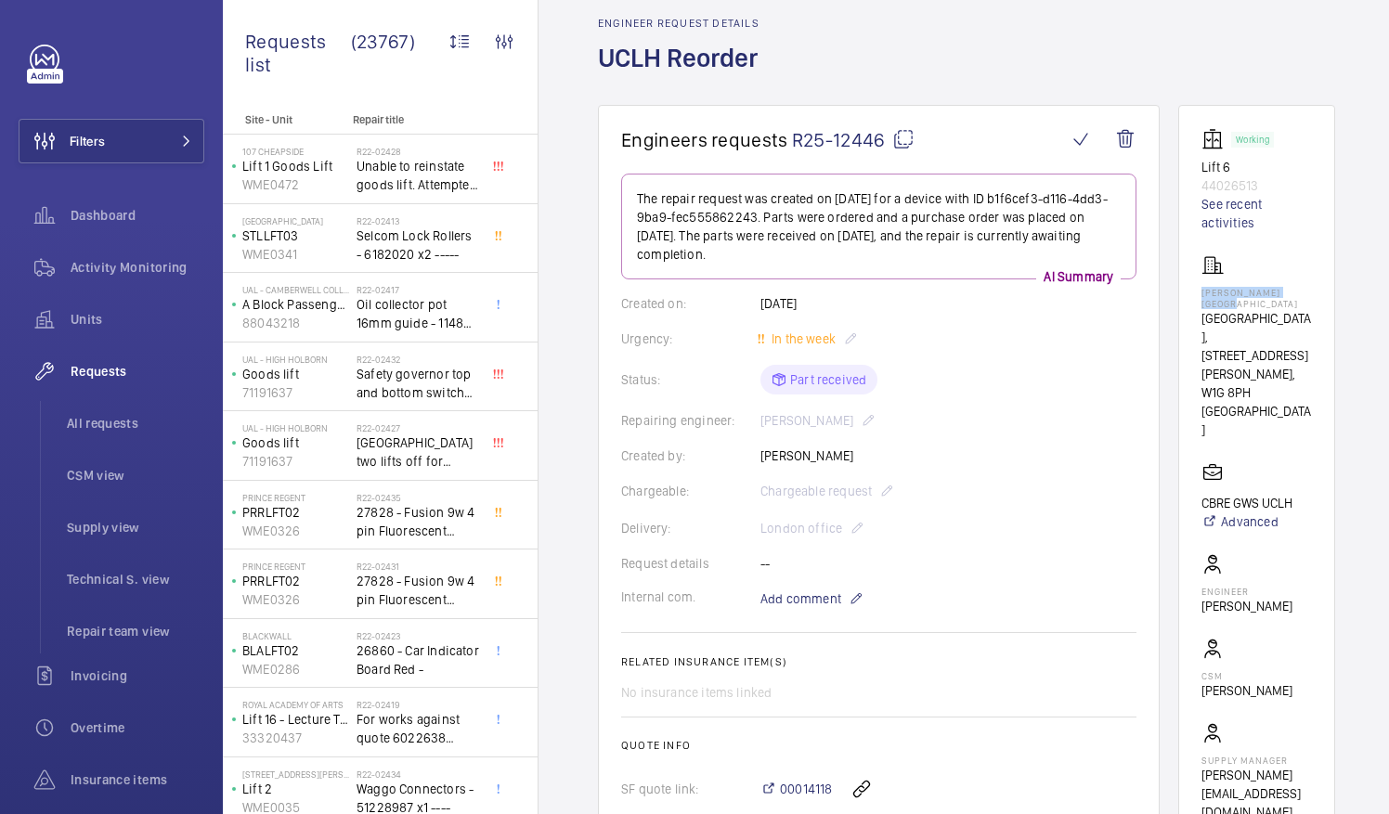
copy p "Westmoreland Street"
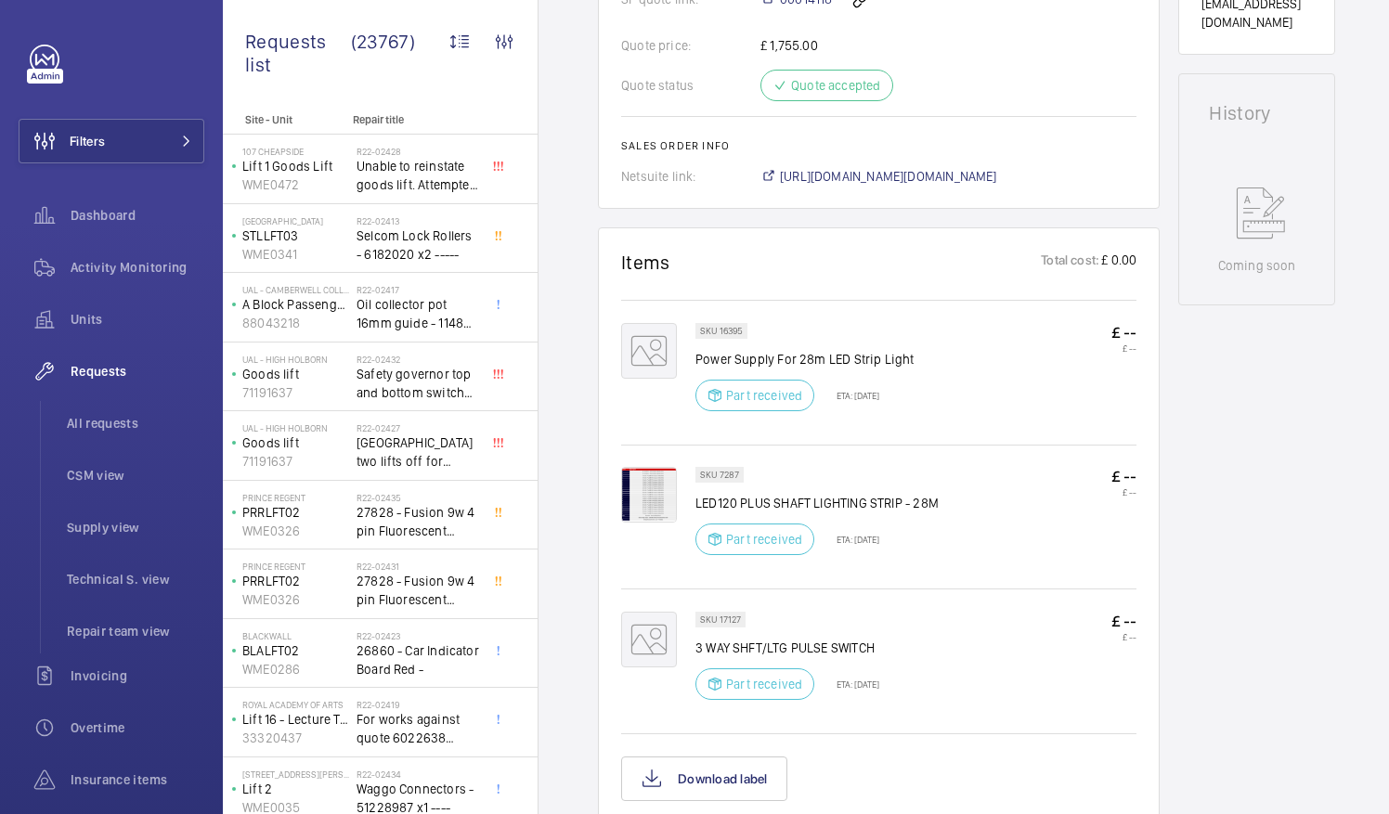
scroll to position [867, 0]
drag, startPoint x: 696, startPoint y: 353, endPoint x: 917, endPoint y: 355, distance: 221.0
click at [917, 355] on div "SKU 16395 Power Supply For 28m LED Strip Light Part received ETA: 19 Sept 2025 …" at bounding box center [915, 371] width 441 height 99
drag, startPoint x: 917, startPoint y: 355, endPoint x: 845, endPoint y: 355, distance: 72.4
copy p "Power Supply For 28m LED Strip Light"
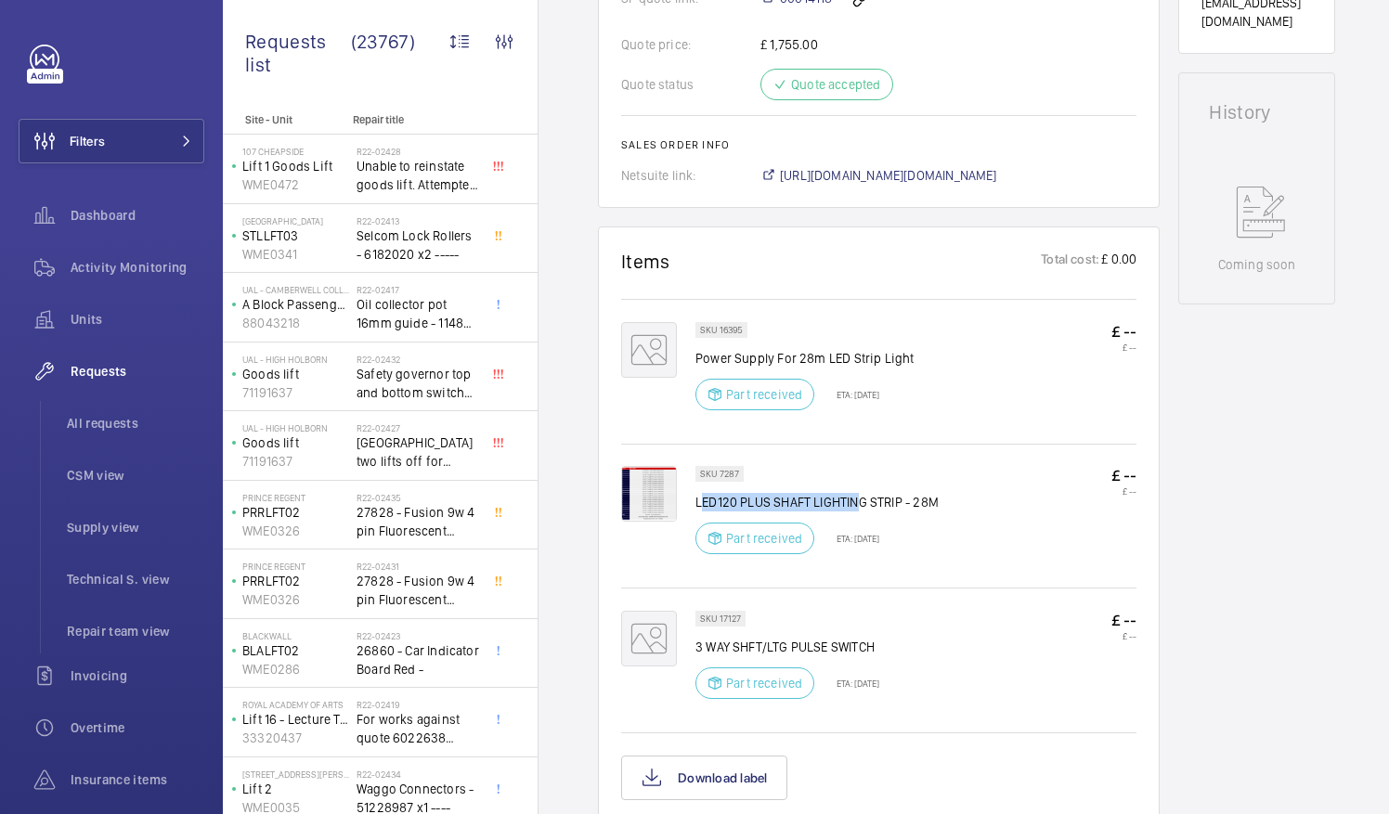
drag, startPoint x: 720, startPoint y: 496, endPoint x: 860, endPoint y: 504, distance: 139.5
click at [860, 504] on p "LED120 PLUS SHAFT LIGHTING STRIP - 28M" at bounding box center [816, 502] width 243 height 19
click at [695, 503] on p "LED120 PLUS SHAFT LIGHTING STRIP - 28M" at bounding box center [816, 502] width 243 height 19
click at [959, 509] on div "SKU 7287 LED120 PLUS SHAFT LIGHTING STRIP - 28M Part received ETA: 19 Sept 2025…" at bounding box center [915, 515] width 441 height 99
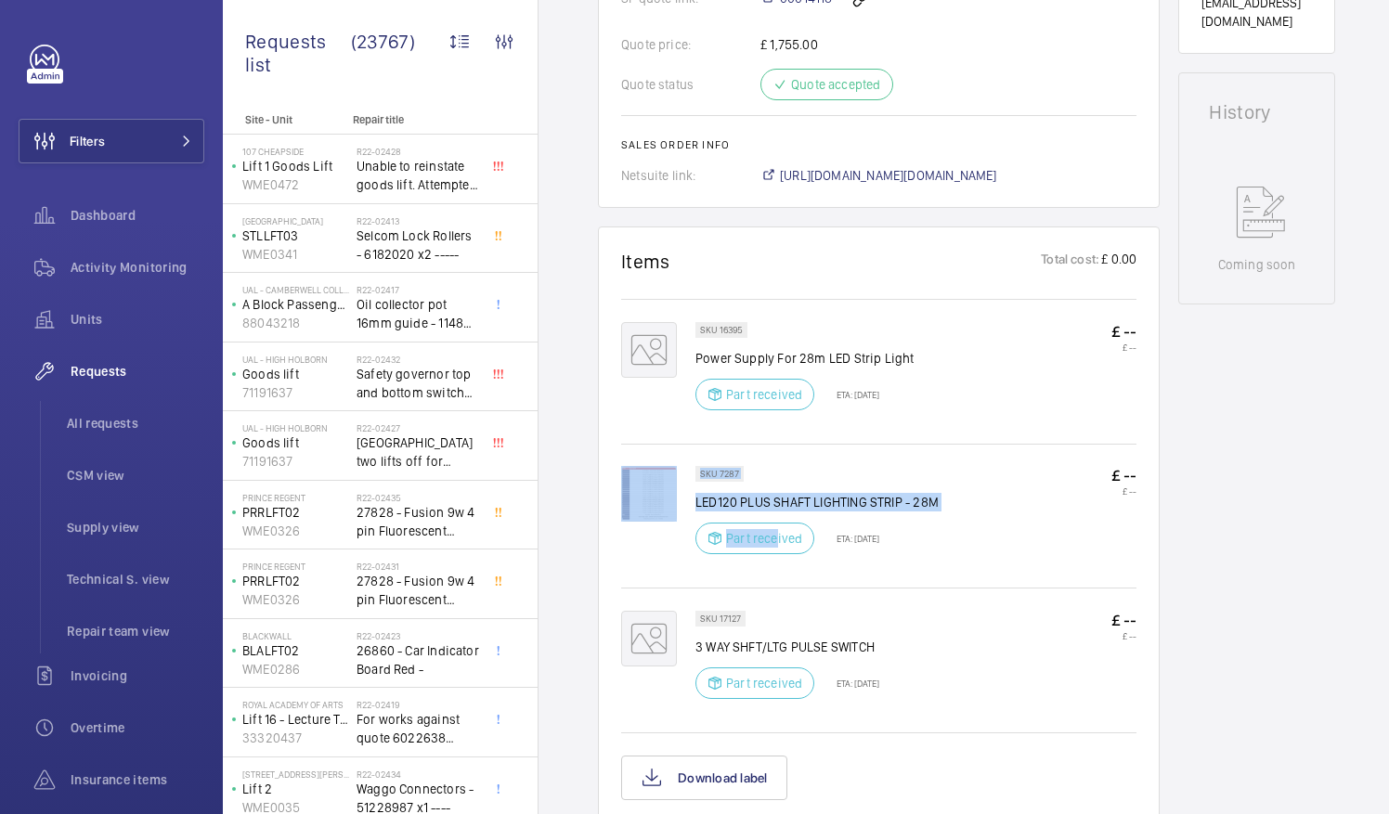
drag, startPoint x: 694, startPoint y: 497, endPoint x: 775, endPoint y: 512, distance: 82.1
click at [775, 512] on div "SKU 7287 LED120 PLUS SHAFT LIGHTING STRIP - 28M Part received ETA: 19 Sept 2025…" at bounding box center [878, 525] width 515 height 118
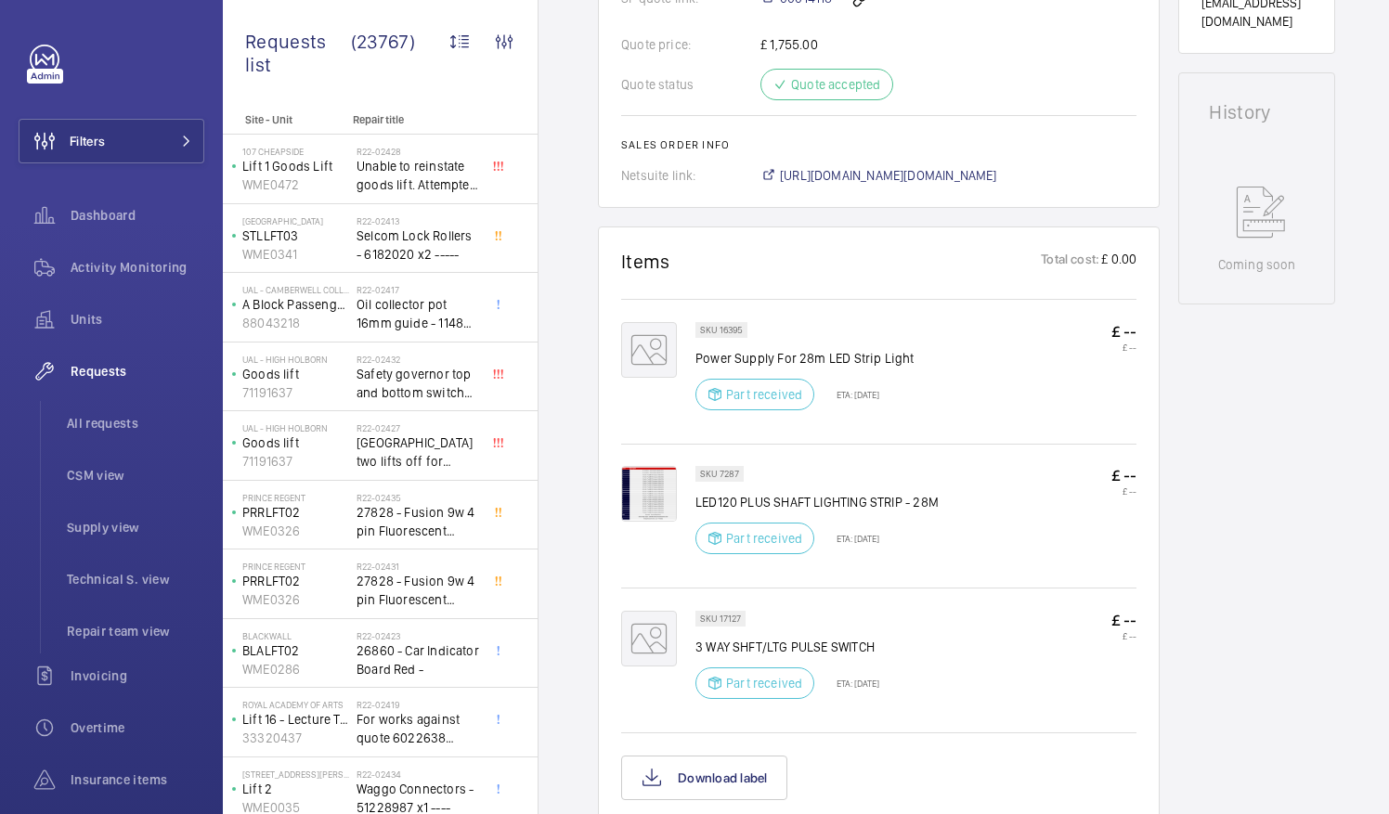
drag, startPoint x: 775, startPoint y: 512, endPoint x: 961, endPoint y: 511, distance: 185.7
click at [961, 511] on div "SKU 7287 LED120 PLUS SHAFT LIGHTING STRIP - 28M Part received ETA: 19 Sept 2025…" at bounding box center [915, 515] width 441 height 99
drag, startPoint x: 695, startPoint y: 498, endPoint x: 940, endPoint y: 488, distance: 245.3
click at [940, 488] on div "SKU 7287 LED120 PLUS SHAFT LIGHTING STRIP - 28M Part received ETA: 19 Sept 2025…" at bounding box center [915, 515] width 441 height 99
drag, startPoint x: 940, startPoint y: 488, endPoint x: 921, endPoint y: 500, distance: 22.9
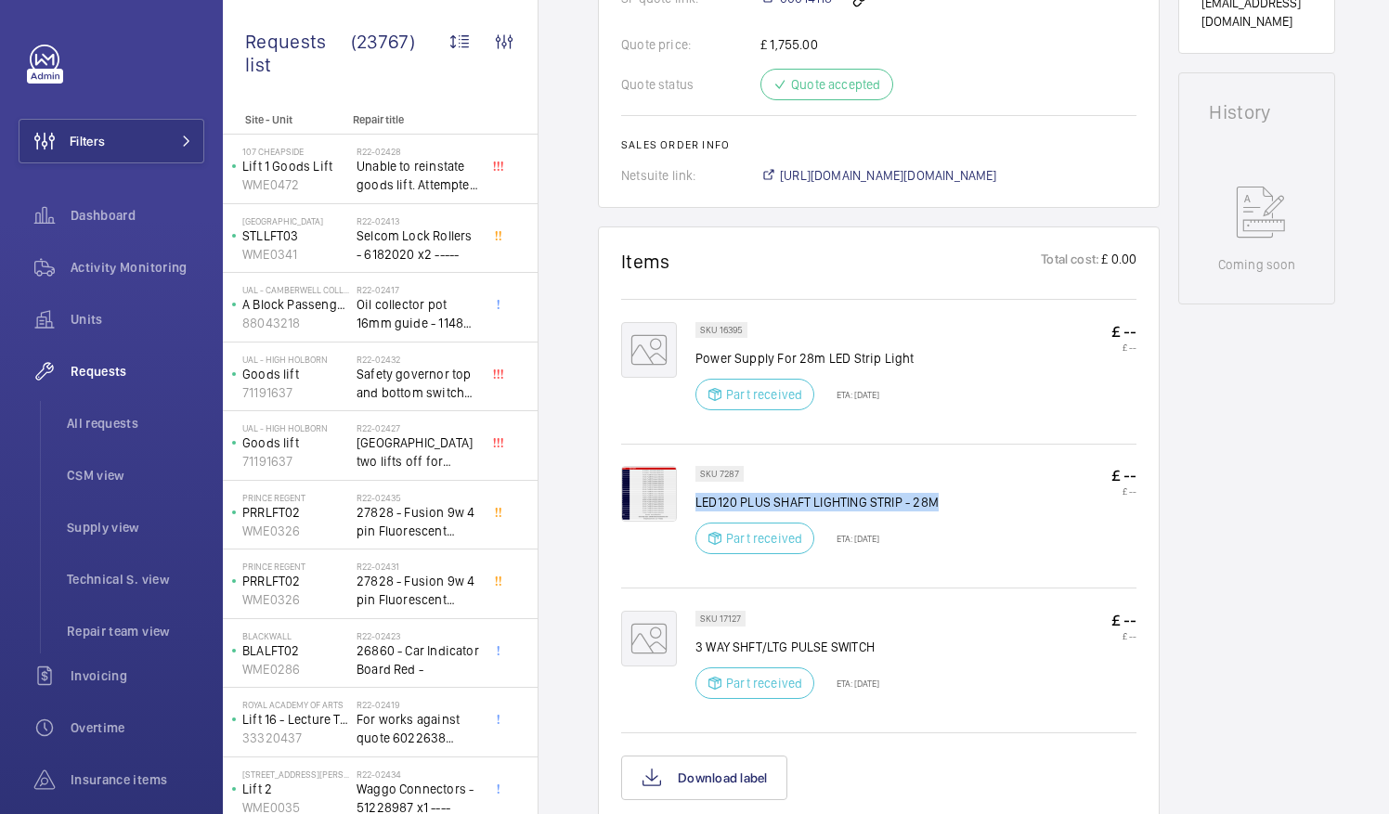
copy p "LED120 PLUS SHAFT LIGHTING STRIP - 28M"
click at [960, 519] on div "SKU 7287 LED120 PLUS SHAFT LIGHTING STRIP - 28M Part received ETA: 19 Sept 2025…" at bounding box center [915, 515] width 441 height 99
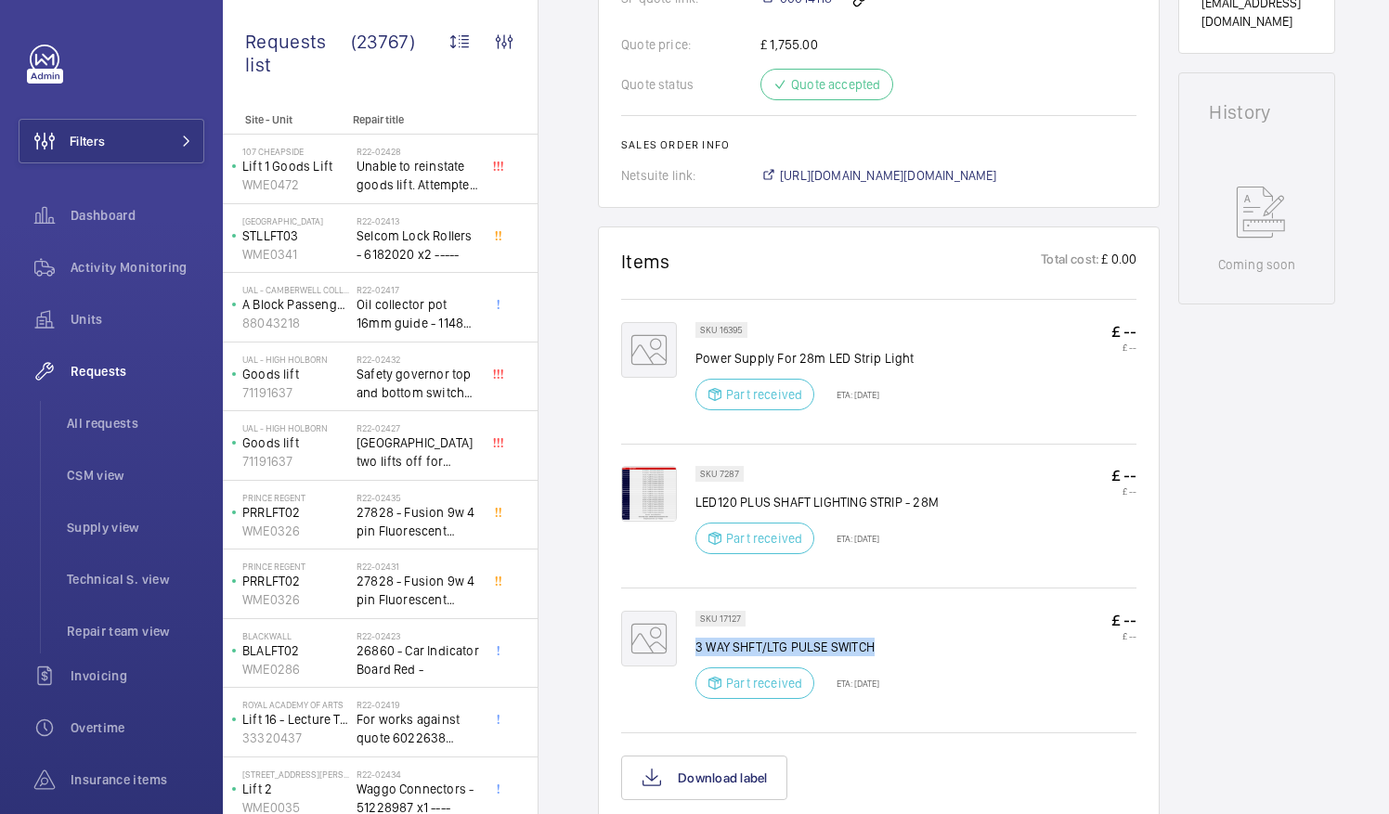
drag, startPoint x: 696, startPoint y: 642, endPoint x: 873, endPoint y: 639, distance: 176.4
click at [873, 639] on p "3 WAY SHFT/LTG PULSE SWITCH" at bounding box center [787, 647] width 184 height 19
drag, startPoint x: 873, startPoint y: 639, endPoint x: 858, endPoint y: 641, distance: 15.0
copy p "3 WAY SHFT/LTG PULSE SWITCH"
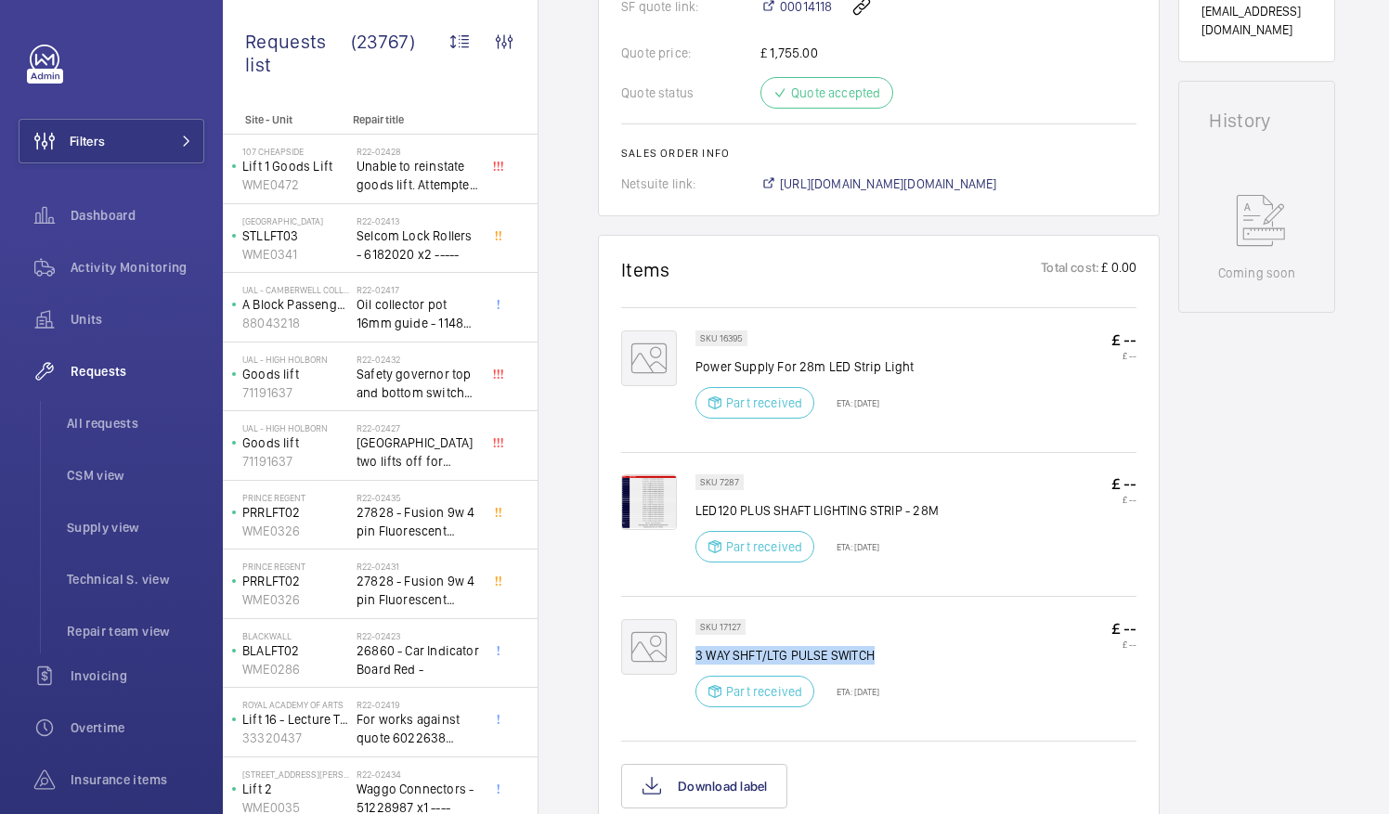
scroll to position [865, 0]
